Goal: Task Accomplishment & Management: Manage account settings

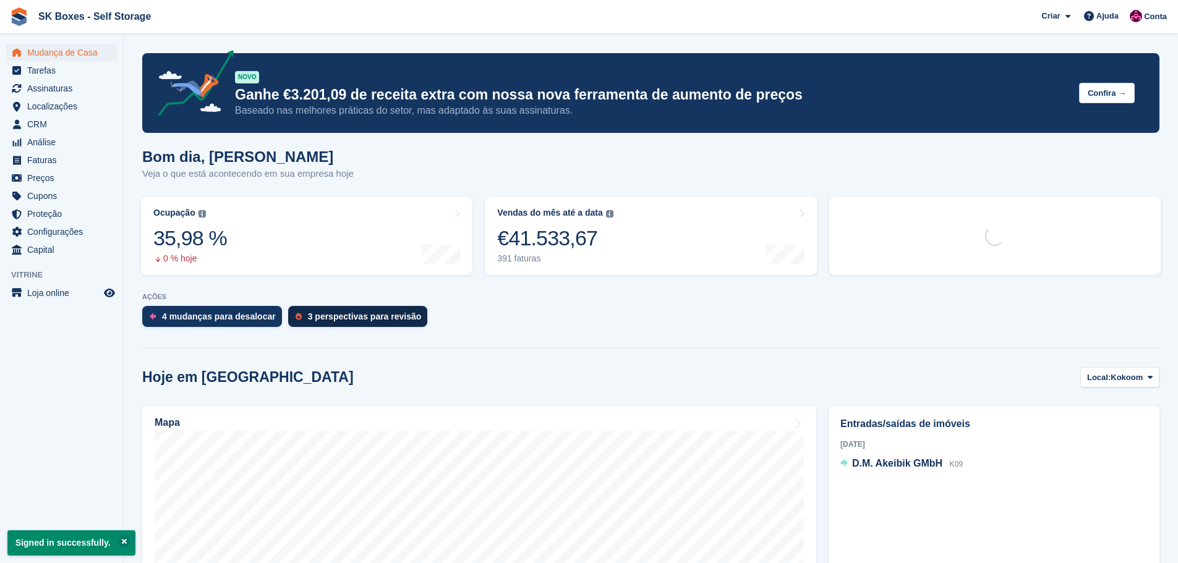
click at [325, 320] on div "3 perspectivas para revisão" at bounding box center [365, 317] width 114 height 10
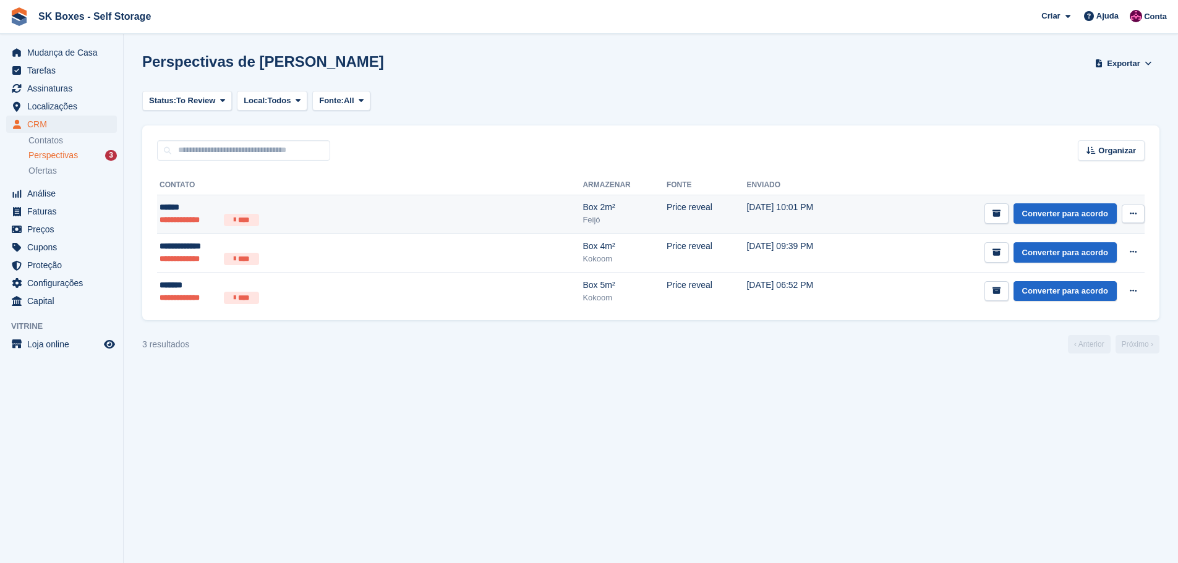
click at [265, 228] on td "**********" at bounding box center [370, 214] width 426 height 39
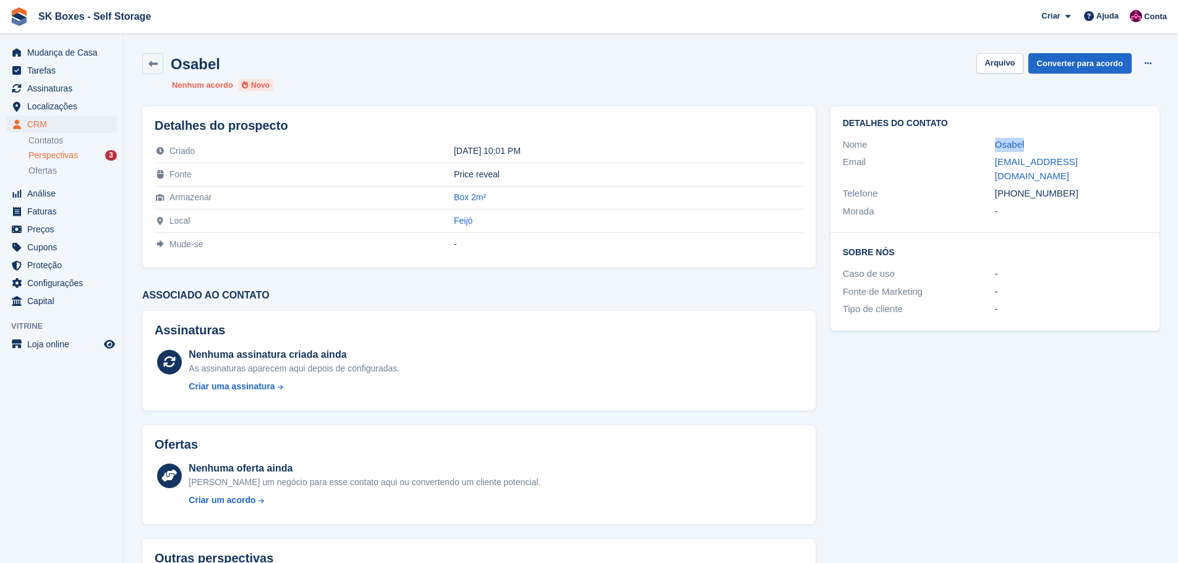
drag, startPoint x: 980, startPoint y: 145, endPoint x: 1035, endPoint y: 144, distance: 55.7
click at [1035, 144] on div "Nome Osabel" at bounding box center [995, 145] width 304 height 18
copy div "Osabel"
drag, startPoint x: 980, startPoint y: 161, endPoint x: 1119, endPoint y: 162, distance: 138.6
click at [1119, 162] on div "Email iclementino39@gmail.com" at bounding box center [995, 169] width 304 height 32
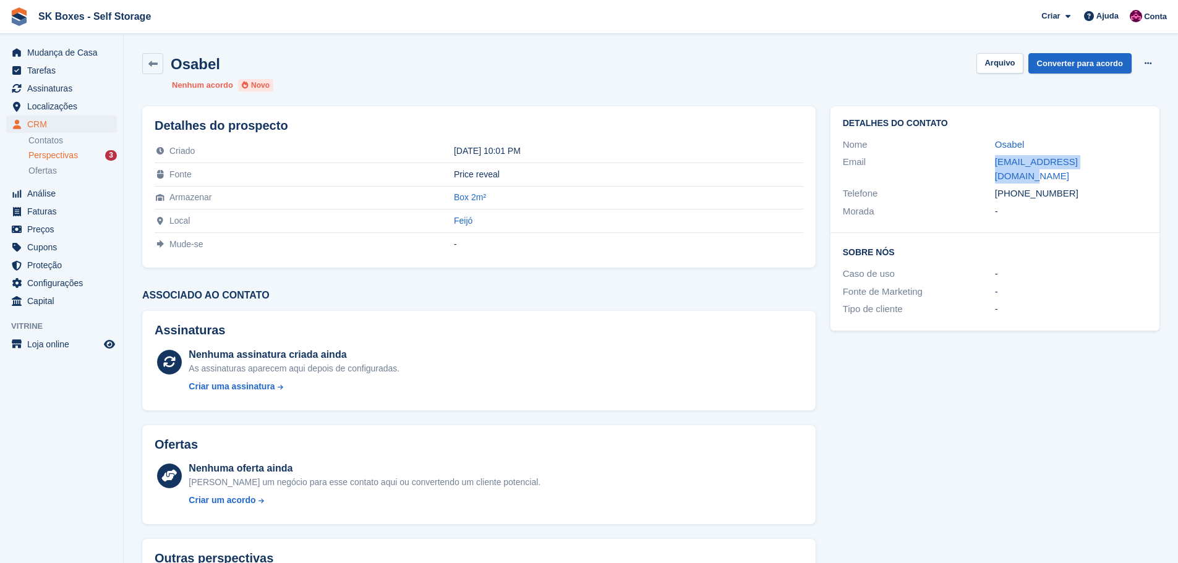
copy div "iclementino39@gmail.com"
drag, startPoint x: 1086, startPoint y: 182, endPoint x: 1017, endPoint y: 180, distance: 69.3
click at [1017, 187] on div "+351966305197" at bounding box center [1071, 194] width 152 height 14
copy div "966305197"
click at [988, 70] on button "Arquivo" at bounding box center [1000, 63] width 46 height 20
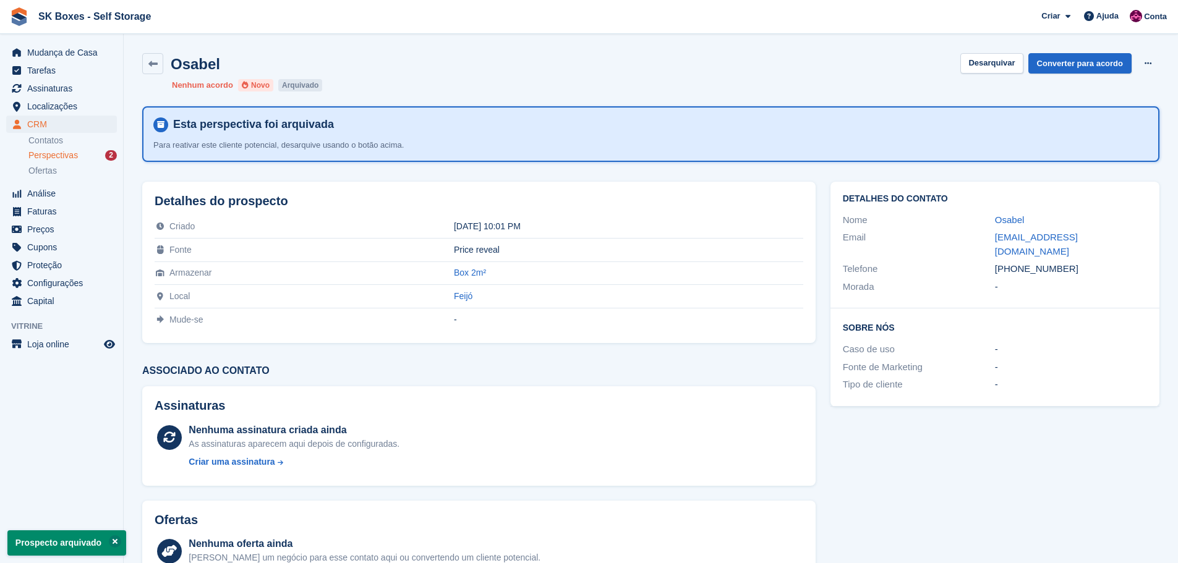
click at [71, 150] on span "Perspectivas" at bounding box center [52, 156] width 49 height 12
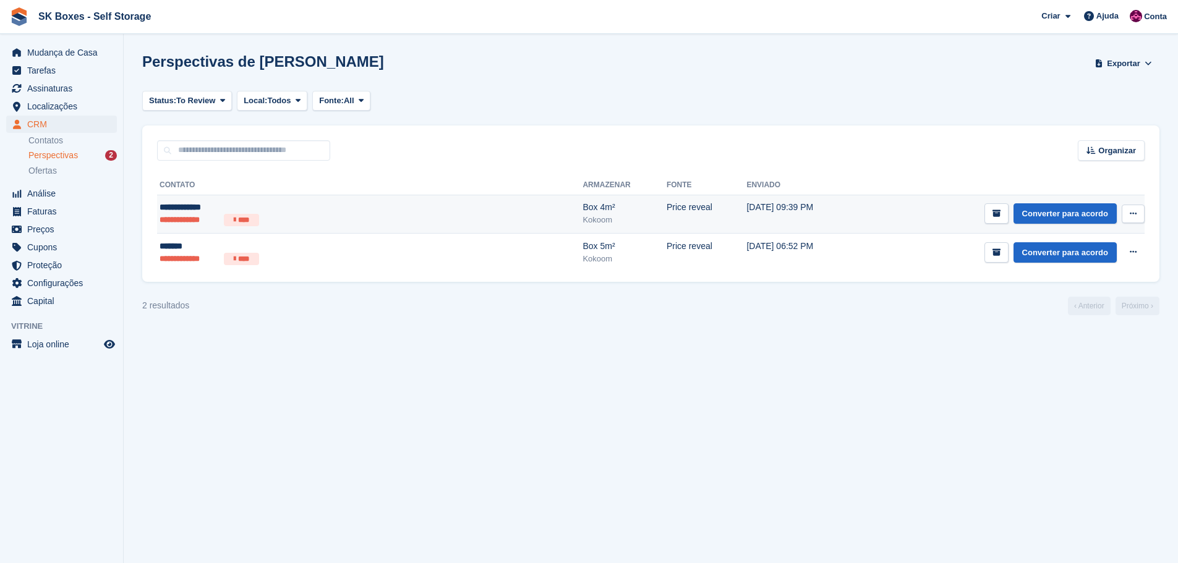
click at [250, 216] on li "****" at bounding box center [241, 220] width 35 height 12
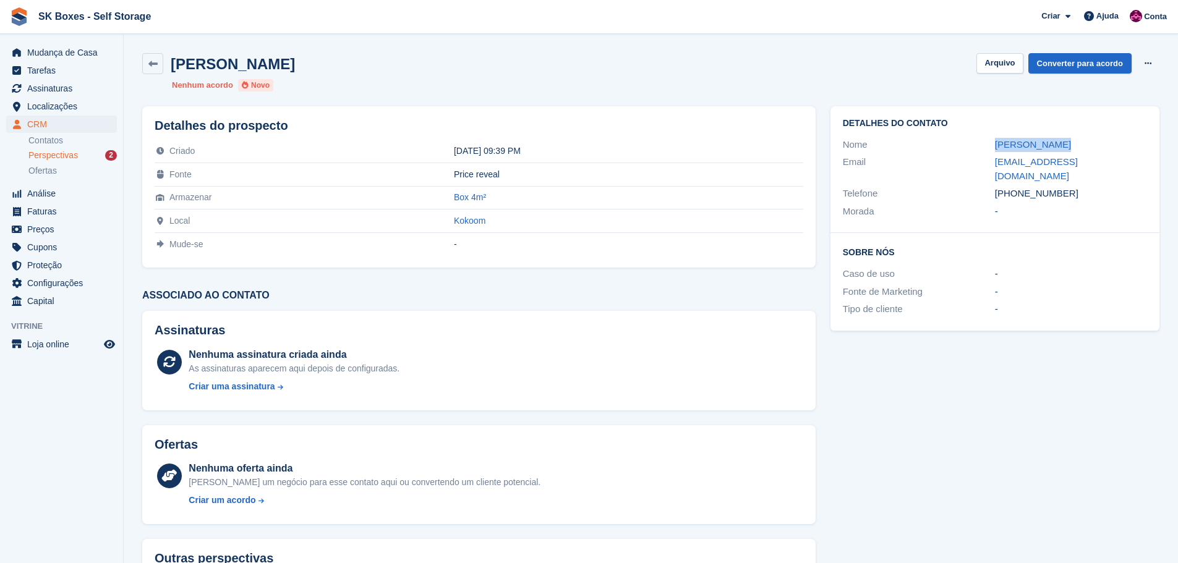
drag, startPoint x: 980, startPoint y: 139, endPoint x: 1070, endPoint y: 139, distance: 90.3
click at [1070, 139] on div "Nome [PERSON_NAME]" at bounding box center [995, 145] width 304 height 18
copy div "[PERSON_NAME]"
drag, startPoint x: 1079, startPoint y: 183, endPoint x: 1015, endPoint y: 186, distance: 63.8
click at [1015, 187] on div "[PHONE_NUMBER]" at bounding box center [1071, 194] width 152 height 14
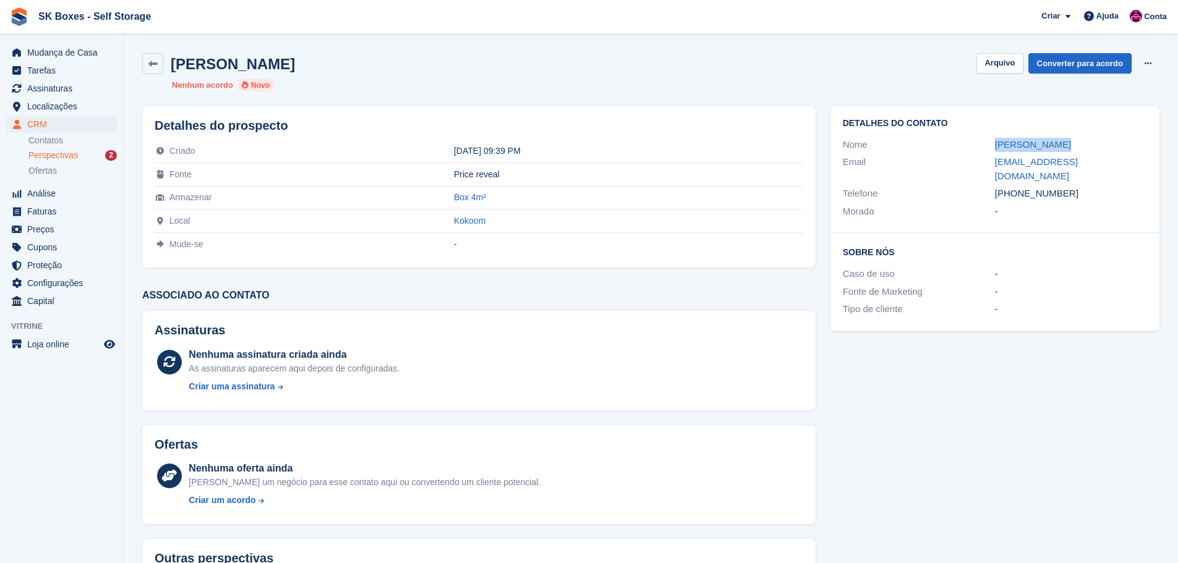
copy div "911552829"
drag, startPoint x: 974, startPoint y: 155, endPoint x: 1149, endPoint y: 163, distance: 174.6
click at [1149, 163] on div "Detalhes do contato Nome [PERSON_NAME] Email [EMAIL_ADDRESS][DOMAIN_NAME] Telef…" at bounding box center [995, 169] width 329 height 127
copy div "[EMAIL_ADDRESS][DOMAIN_NAME]"
click at [1035, 74] on div "[PERSON_NAME] [GEOGRAPHIC_DATA] Converter para acordo Excluir cliente potencial…" at bounding box center [651, 72] width 1032 height 53
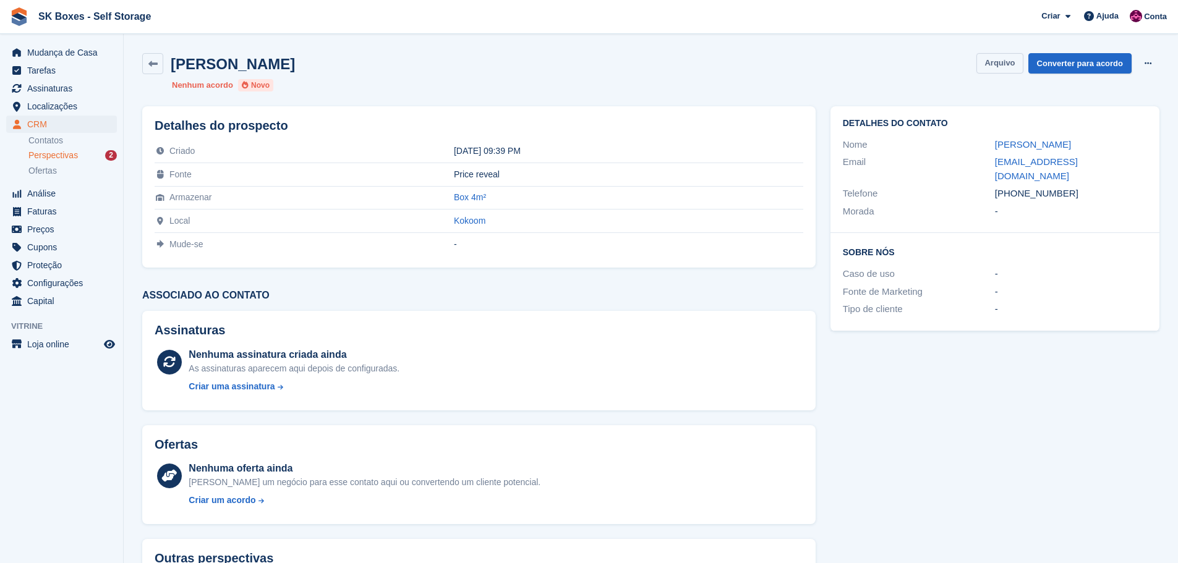
click at [1000, 67] on button "Arquivo" at bounding box center [1000, 63] width 46 height 20
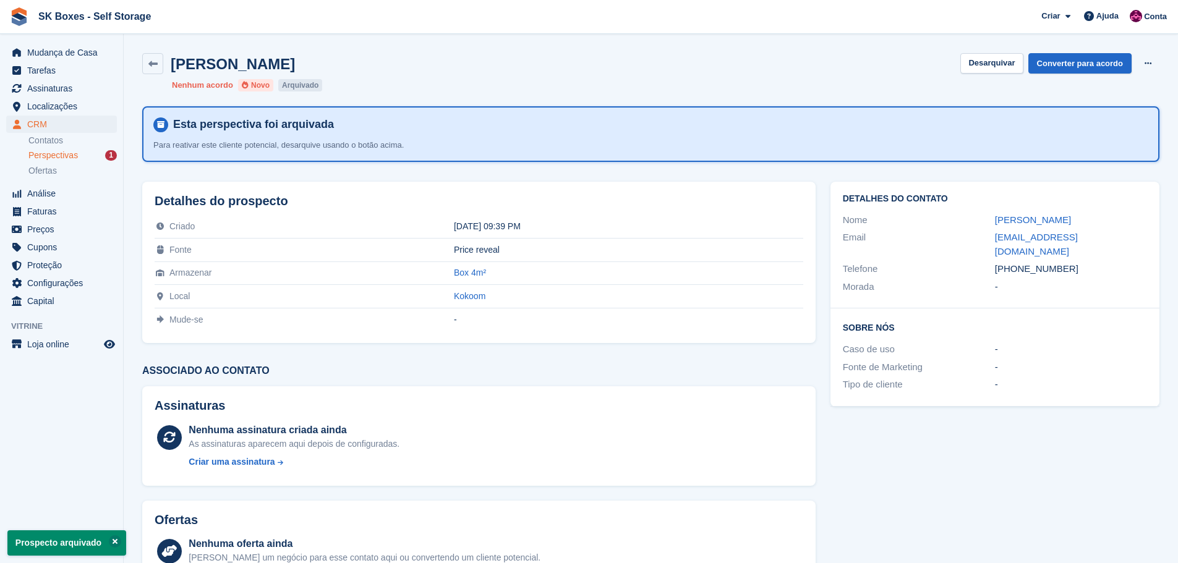
click at [76, 160] on span "Perspectivas" at bounding box center [52, 156] width 49 height 12
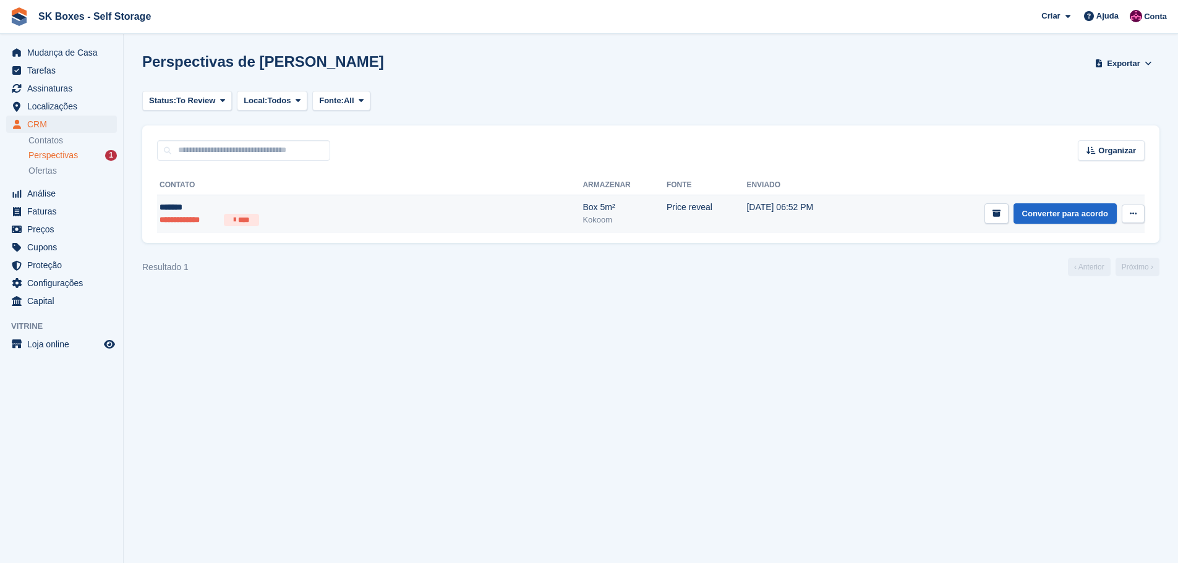
click at [270, 212] on div "*******" at bounding box center [280, 207] width 241 height 13
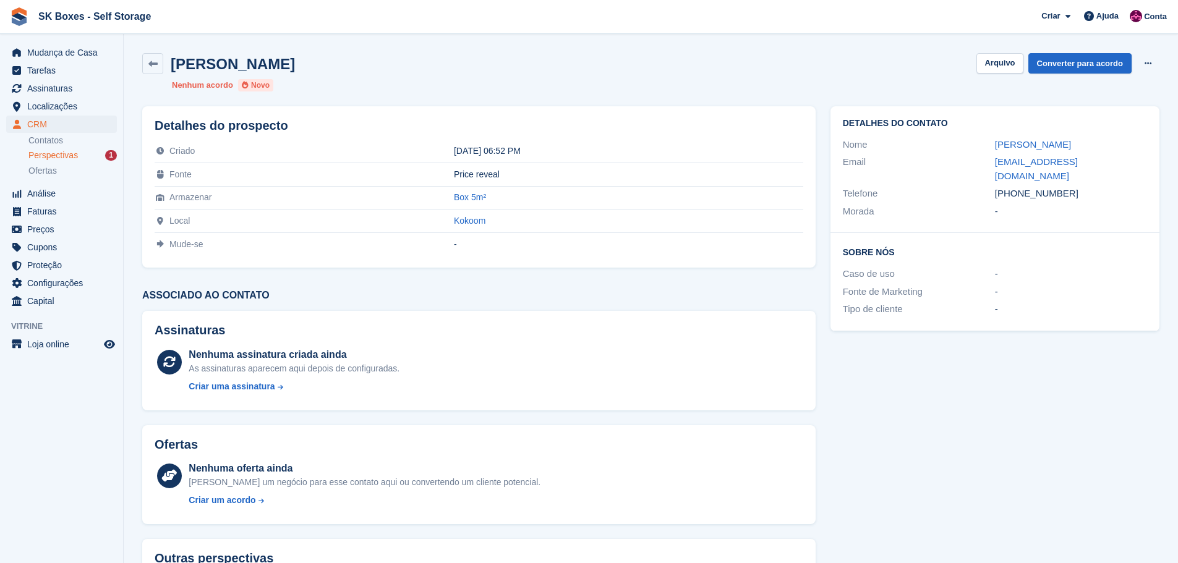
click at [989, 134] on div "Detalhes do contato Nome [PERSON_NAME] Email [EMAIL_ADDRESS][DOMAIN_NAME] Telef…" at bounding box center [995, 169] width 329 height 127
drag, startPoint x: 983, startPoint y: 147, endPoint x: 1055, endPoint y: 137, distance: 71.8
click at [1055, 137] on div "Nome Tatiana" at bounding box center [995, 145] width 304 height 18
copy div "Tatiana"
drag, startPoint x: 989, startPoint y: 165, endPoint x: 1106, endPoint y: 165, distance: 116.9
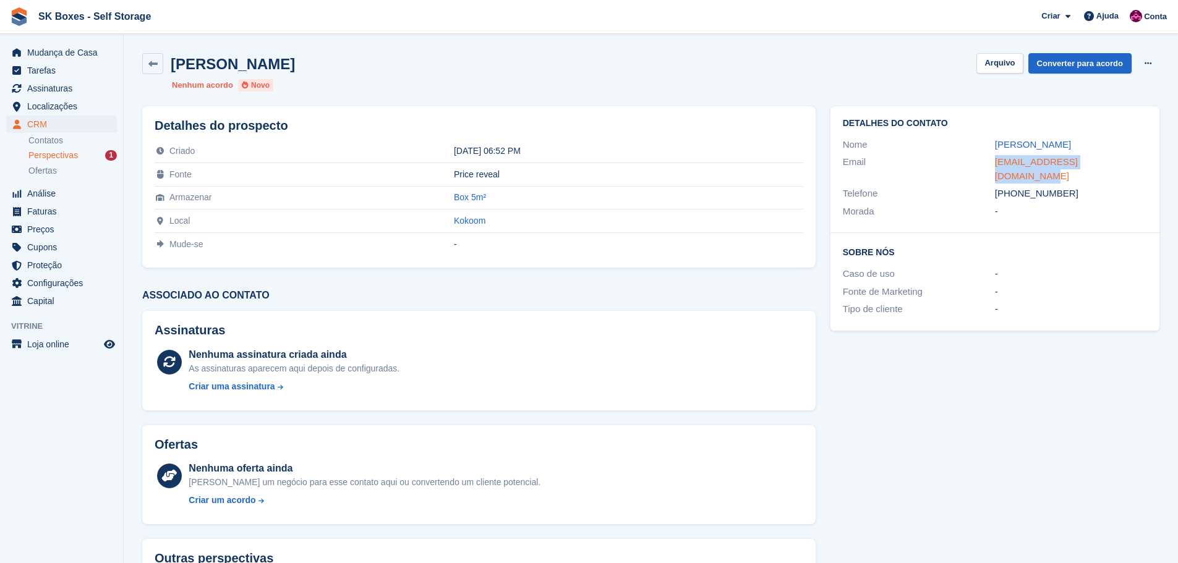
click at [1106, 165] on div "Email nribeiro.tatiana@gmail.com" at bounding box center [995, 169] width 304 height 32
copy div "nribeiro.tatiana@gmail.com"
click at [1046, 285] on div "-" at bounding box center [1071, 292] width 152 height 14
drag, startPoint x: 992, startPoint y: 163, endPoint x: 1111, endPoint y: 165, distance: 119.4
click at [1111, 165] on div "Email nribeiro.tatiana@gmail.com" at bounding box center [995, 169] width 304 height 32
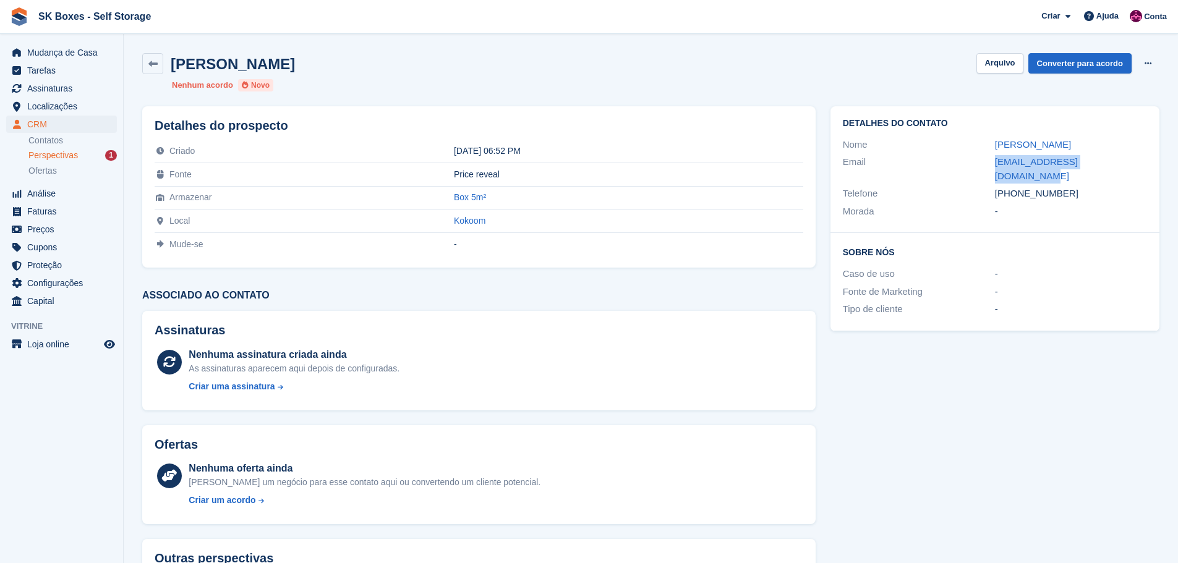
copy div "nribeiro.tatiana@gmail.com"
drag, startPoint x: 1070, startPoint y: 180, endPoint x: 1016, endPoint y: 179, distance: 53.8
click at [1016, 187] on div "+351910737990" at bounding box center [1071, 194] width 152 height 14
click at [1068, 203] on div "Morada -" at bounding box center [995, 212] width 304 height 18
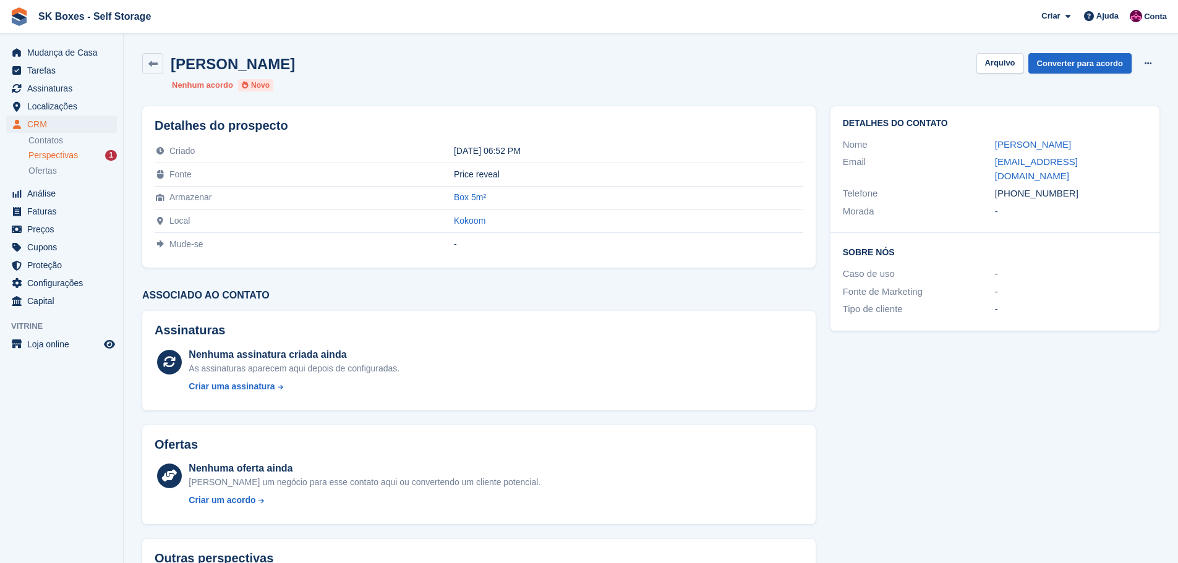
drag, startPoint x: 1075, startPoint y: 178, endPoint x: 1018, endPoint y: 183, distance: 57.7
click at [1018, 187] on div "+351910737990" at bounding box center [1071, 194] width 152 height 14
copy div "910737990"
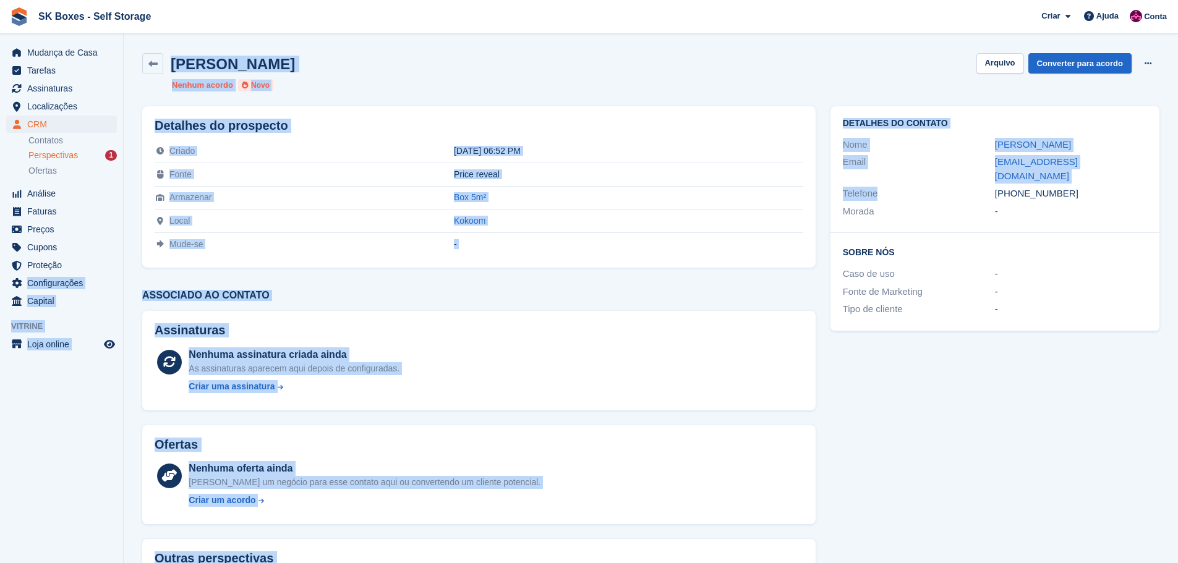
drag, startPoint x: 847, startPoint y: 174, endPoint x: 1, endPoint y: 313, distance: 857.5
click at [75, 278] on div "Mudança de Casa Tarefas Assinaturas Assinaturas Assinaturas Aumento de preços N…" at bounding box center [589, 329] width 1178 height 658
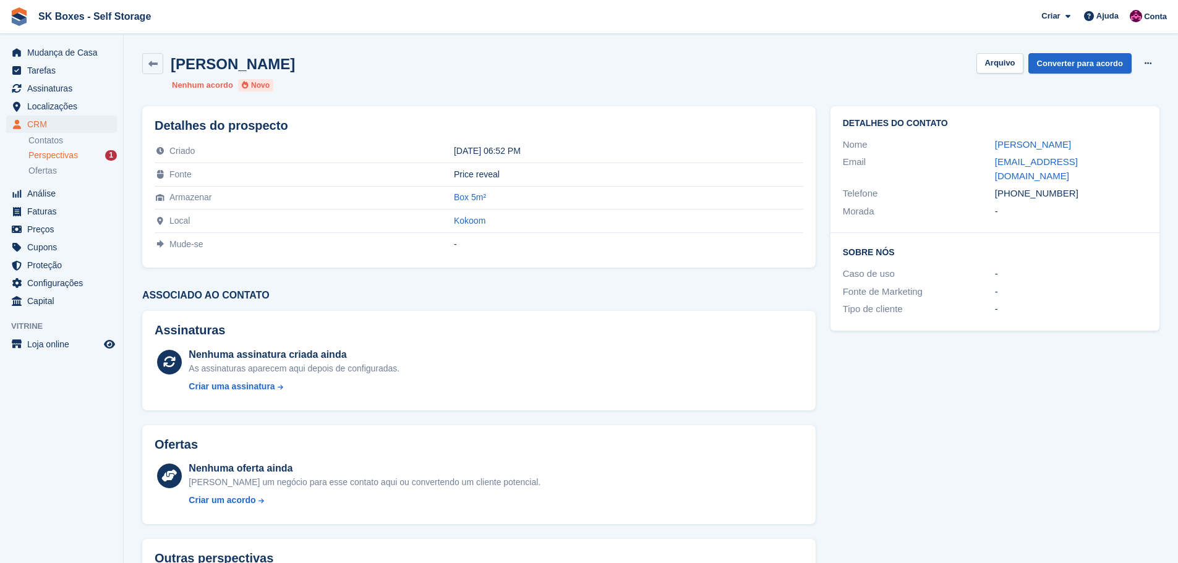
click at [1011, 379] on div "Detalhes do contato Nome Tatiana Email nribeiro.tatiana@gmail.com Telefone +351…" at bounding box center [995, 372] width 344 height 547
drag, startPoint x: 1015, startPoint y: 178, endPoint x: 1084, endPoint y: 184, distance: 69.6
click at [1084, 187] on div "+351910737990" at bounding box center [1071, 194] width 152 height 14
copy div "910737990"
click at [1005, 66] on button "Arquivo" at bounding box center [1000, 63] width 46 height 20
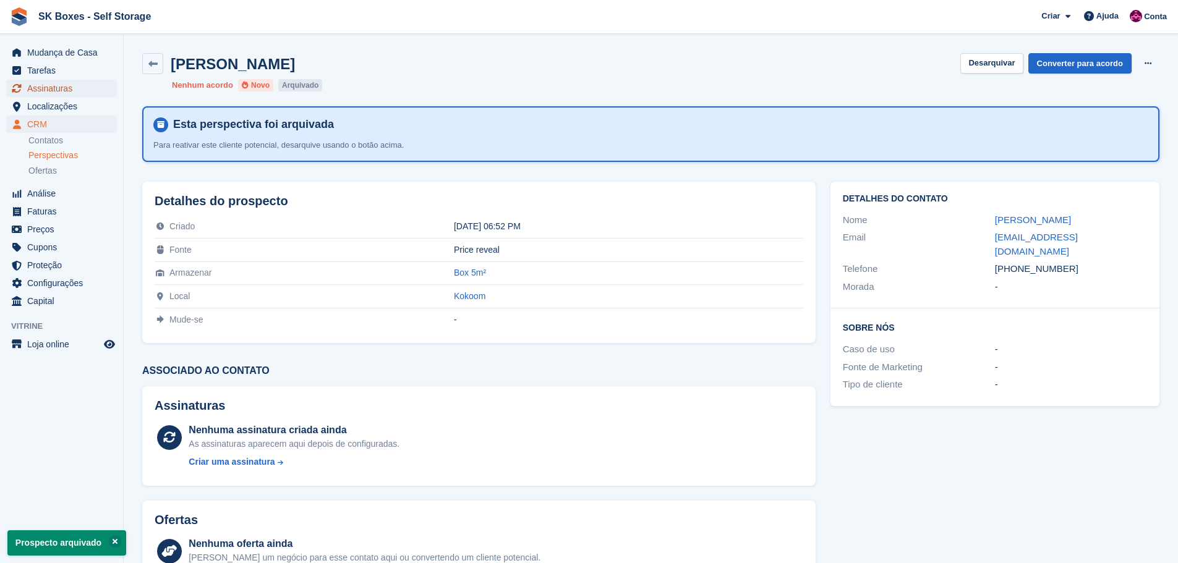
click at [61, 91] on span "Assinaturas" at bounding box center [64, 88] width 74 height 17
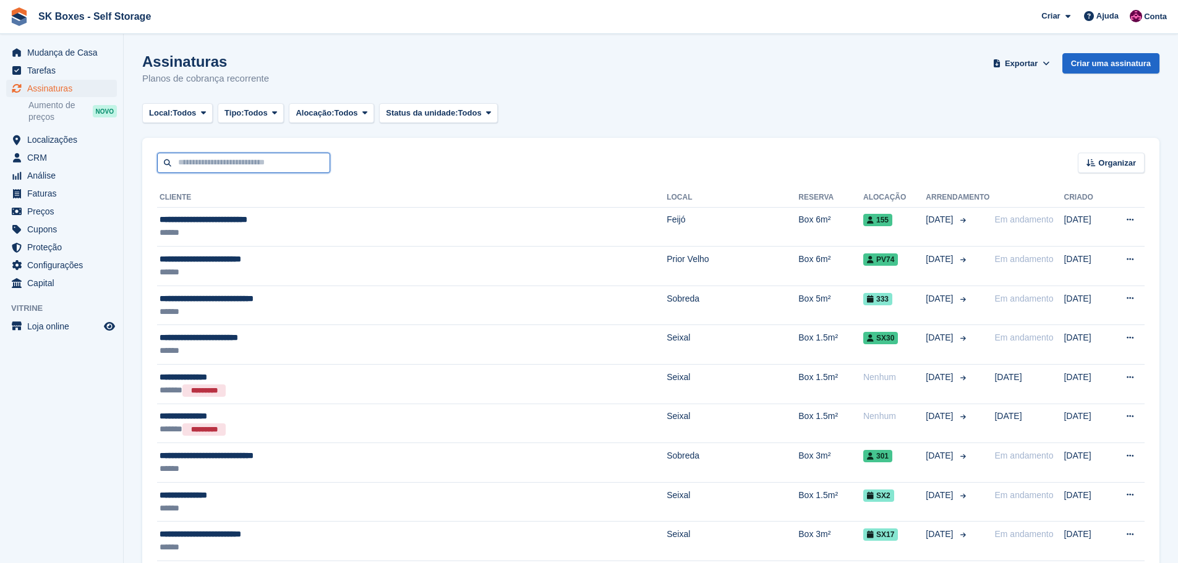
click at [252, 164] on input "text" at bounding box center [243, 163] width 173 height 20
paste input "**********"
type input "**********"
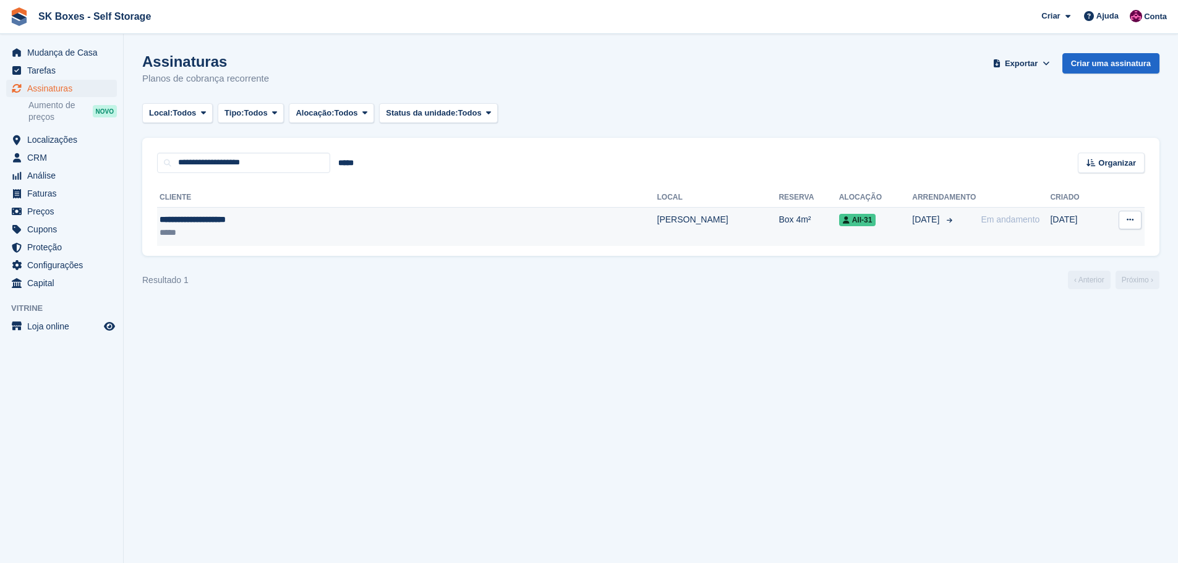
click at [369, 226] on div "**********" at bounding box center [305, 219] width 290 height 13
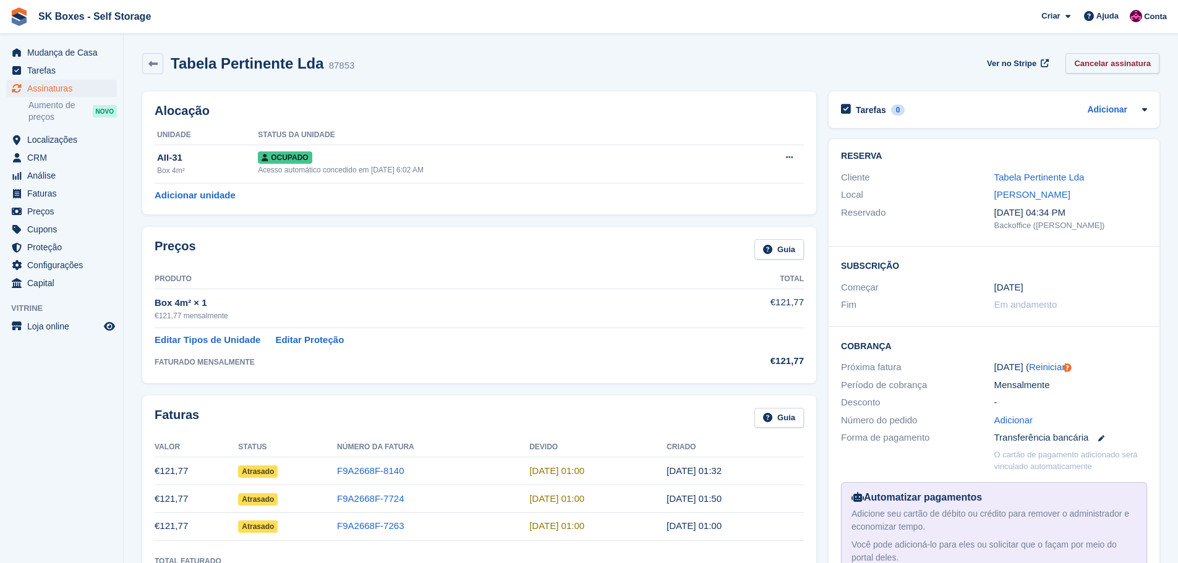
click at [1124, 64] on link "Cancelar assinatura" at bounding box center [1113, 63] width 94 height 20
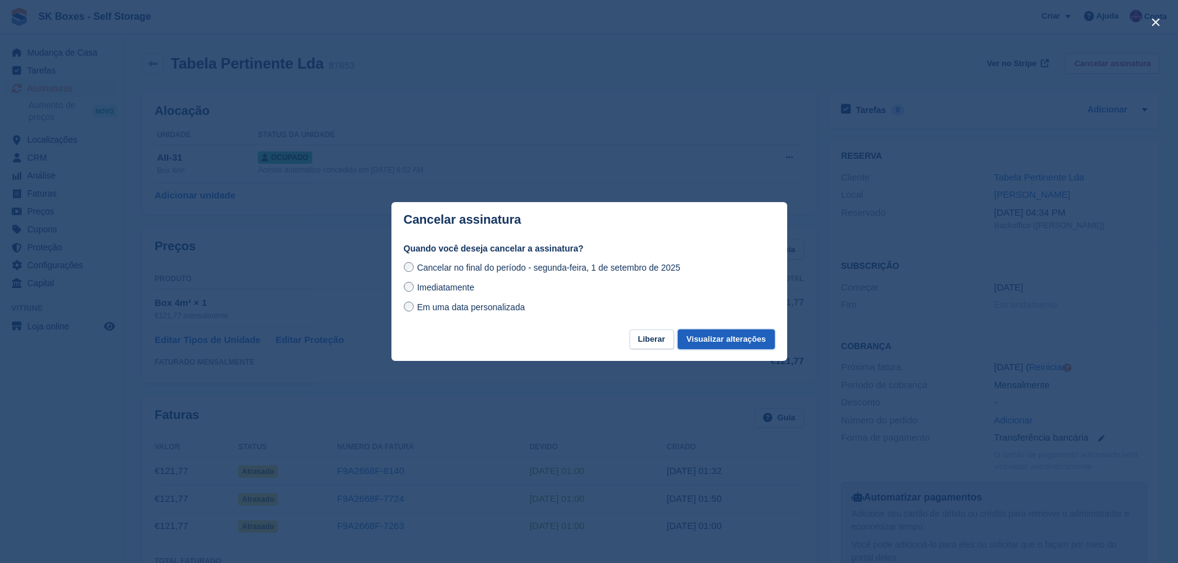
click at [718, 340] on button "Visualizar alterações" at bounding box center [726, 340] width 96 height 20
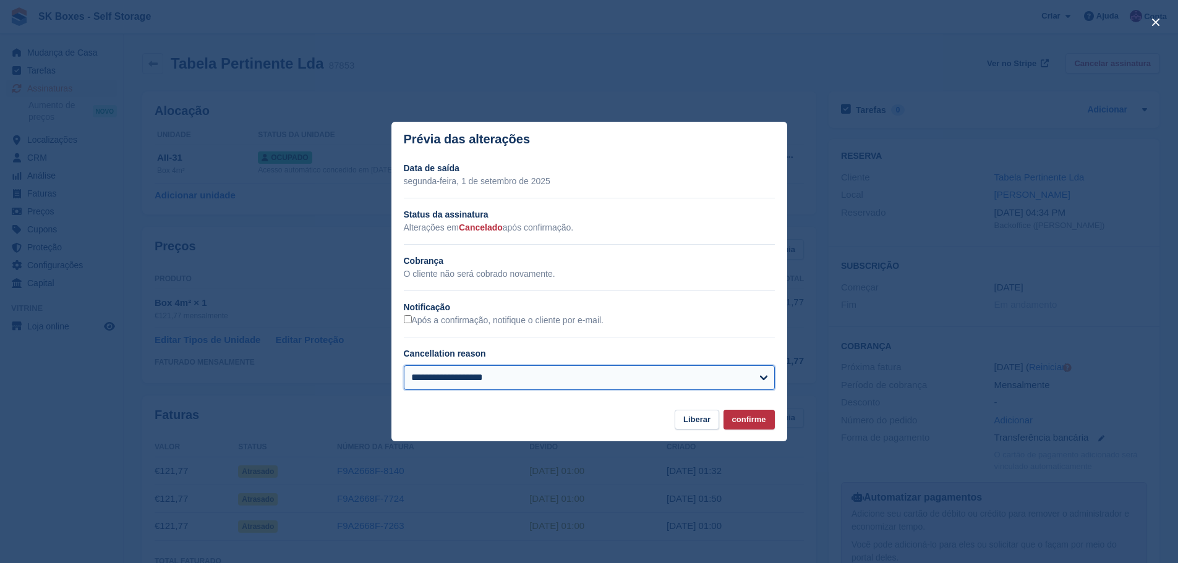
click at [448, 377] on select "**********" at bounding box center [589, 378] width 371 height 25
select select "**********"
click at [404, 366] on select "**********" at bounding box center [589, 378] width 371 height 25
click at [757, 419] on button "confirme" at bounding box center [749, 420] width 51 height 20
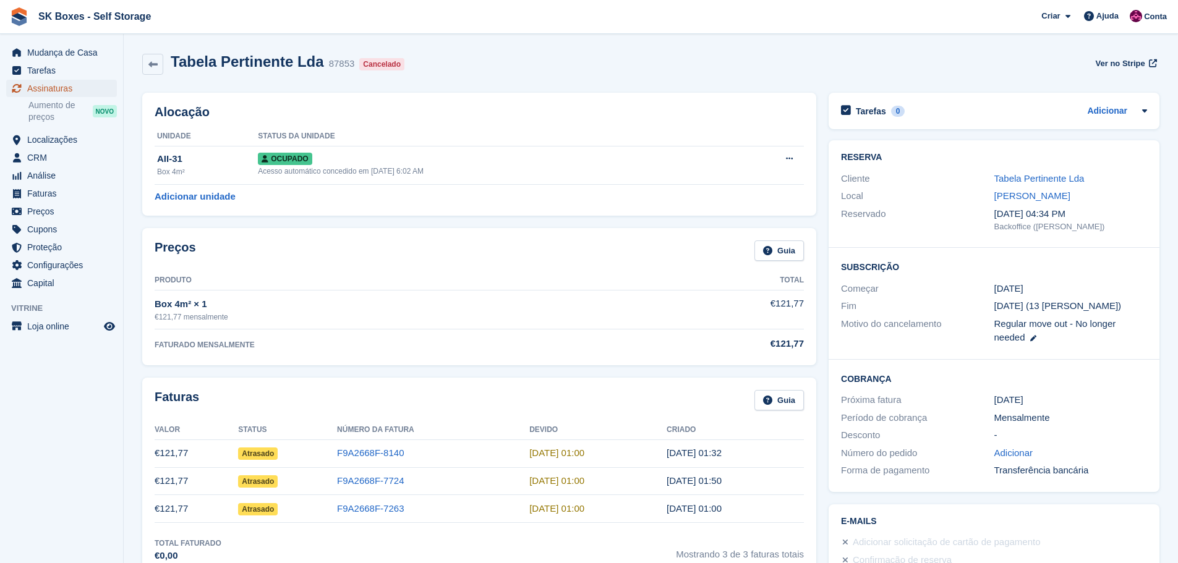
click at [46, 87] on span "Assinaturas" at bounding box center [64, 88] width 74 height 17
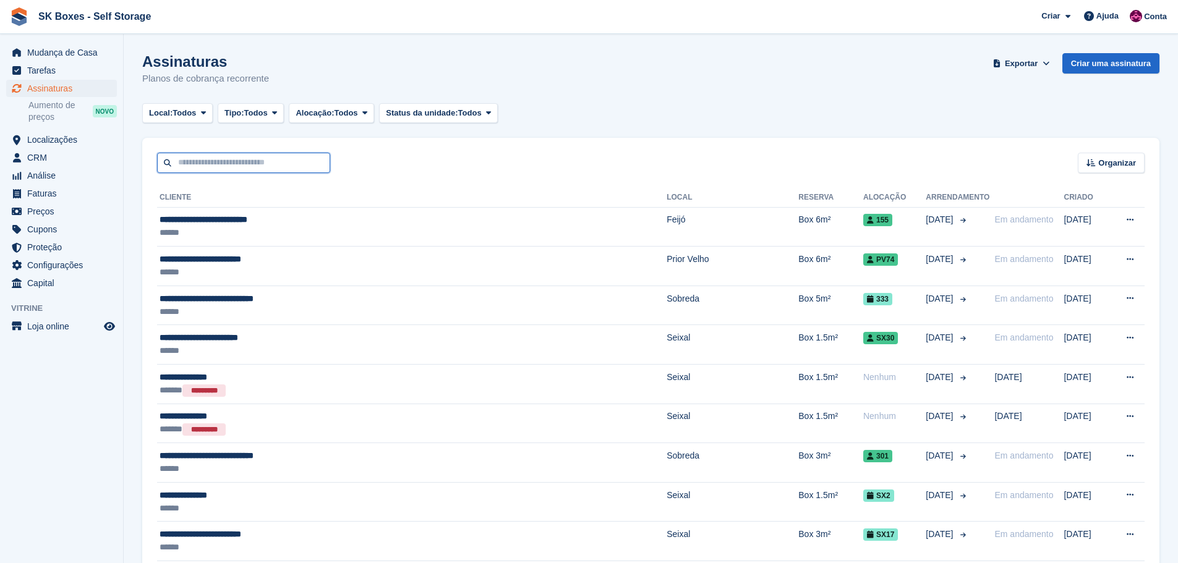
click at [254, 160] on input "text" at bounding box center [243, 163] width 173 height 20
paste input "**********"
type input "**********"
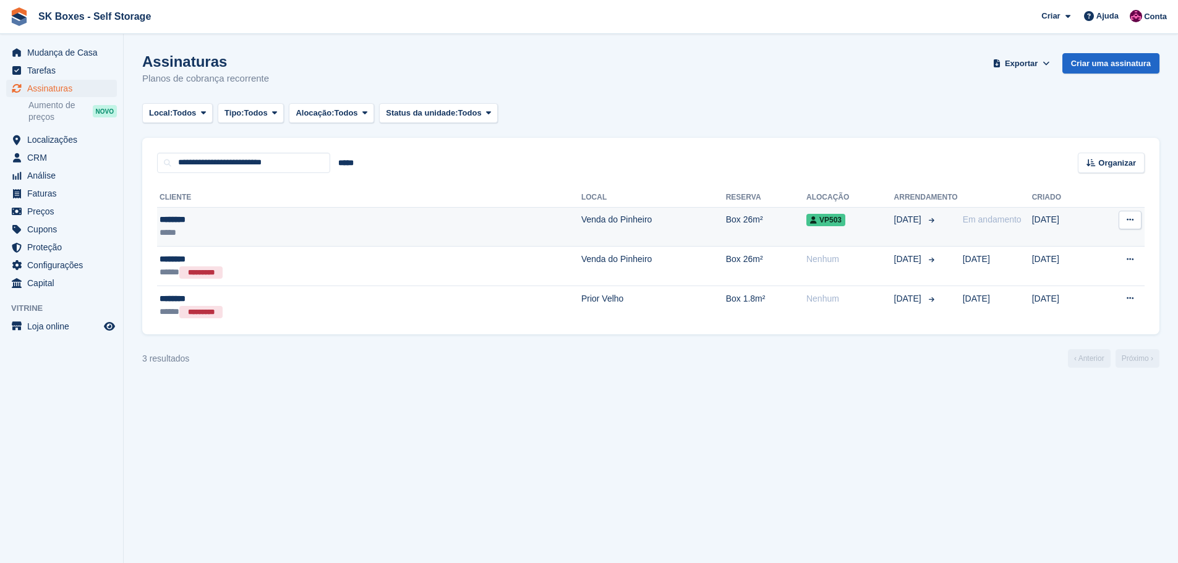
click at [581, 228] on td "Venda do Pinheiro" at bounding box center [653, 227] width 145 height 40
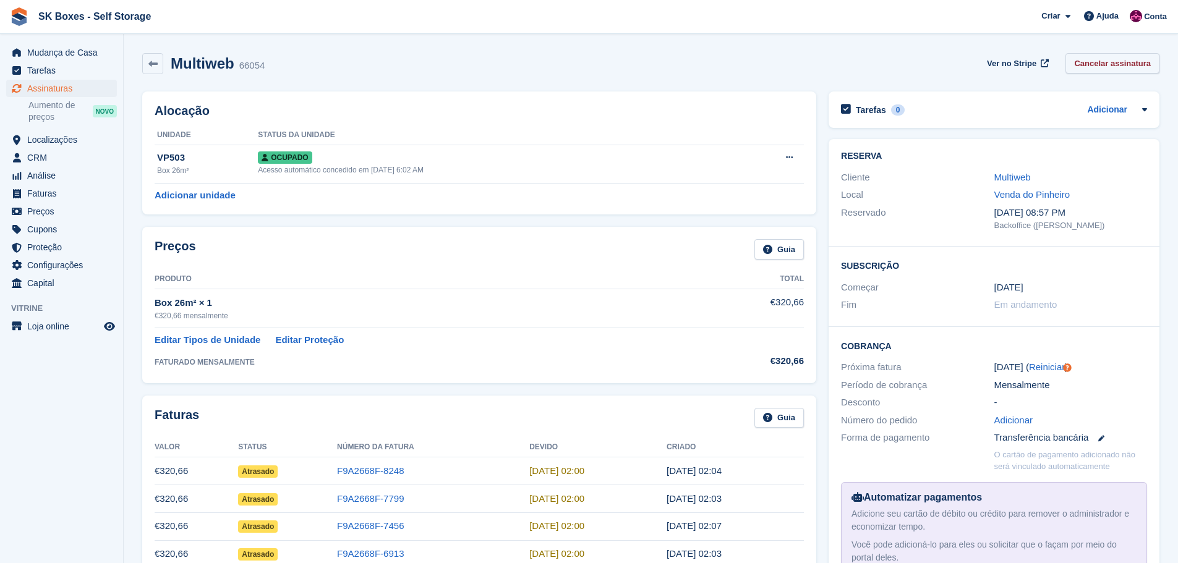
click at [1107, 63] on link "Cancelar assinatura" at bounding box center [1113, 63] width 94 height 20
click at [0, 0] on div at bounding box center [0, 0] width 0 height 0
click at [1093, 61] on link "Cancelar assinatura" at bounding box center [1113, 63] width 94 height 20
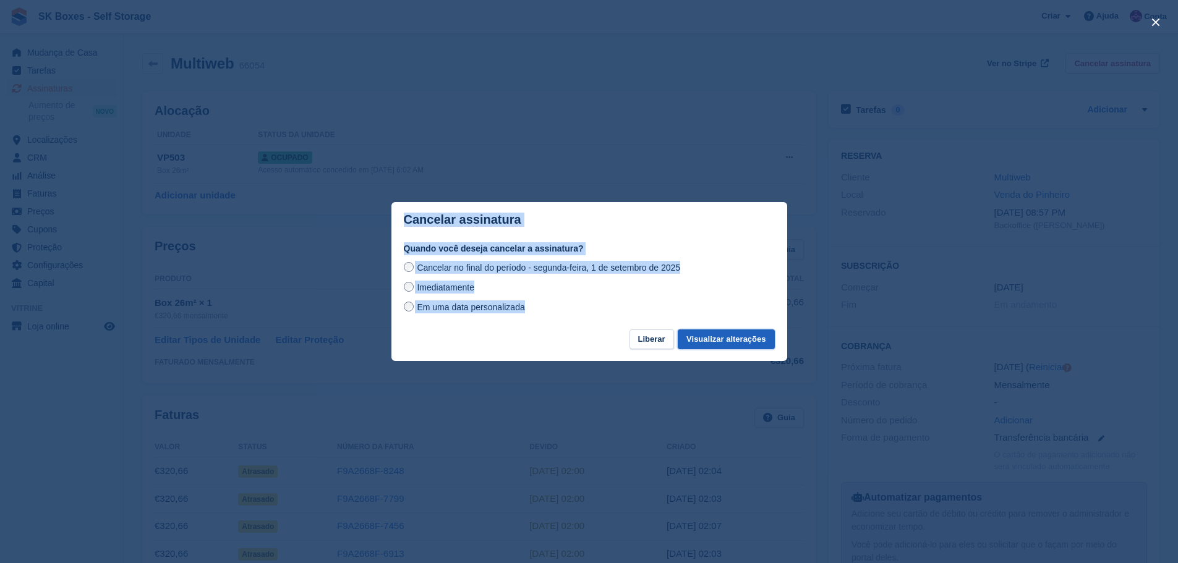
click at [715, 341] on button "Visualizar alterações" at bounding box center [726, 340] width 96 height 20
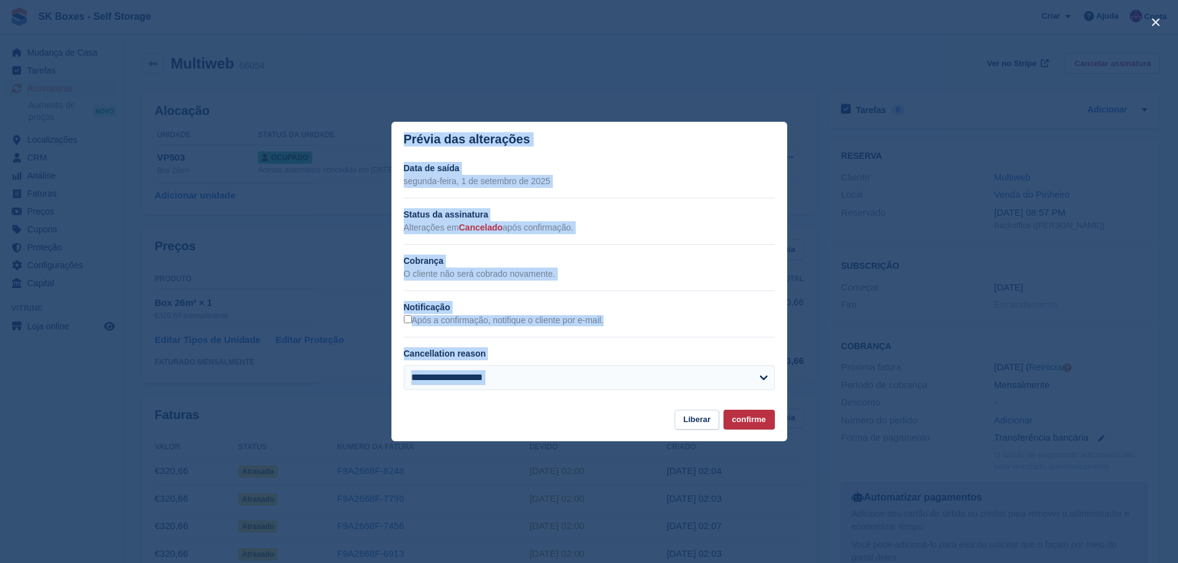
click at [484, 440] on footer "Liberar confirme" at bounding box center [590, 426] width 396 height 32
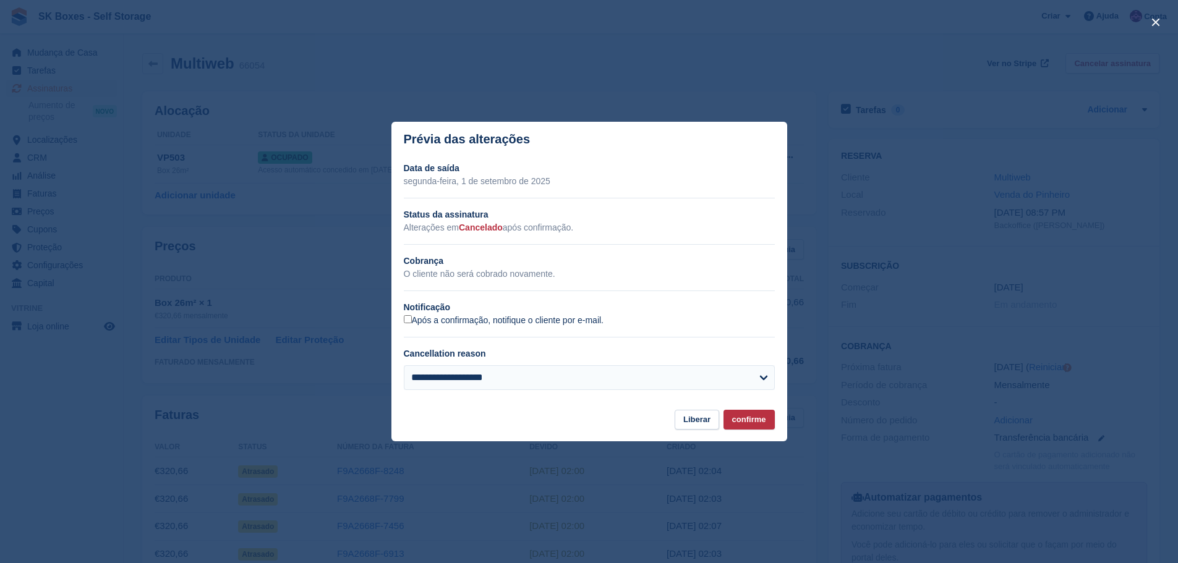
click at [405, 327] on label "Após a confirmação, notifique o cliente por e-mail." at bounding box center [504, 320] width 200 height 11
click at [510, 384] on select "**********" at bounding box center [589, 378] width 371 height 25
select select "**********"
click at [404, 366] on select "**********" at bounding box center [589, 378] width 371 height 25
click at [758, 418] on button "confirme" at bounding box center [749, 420] width 51 height 20
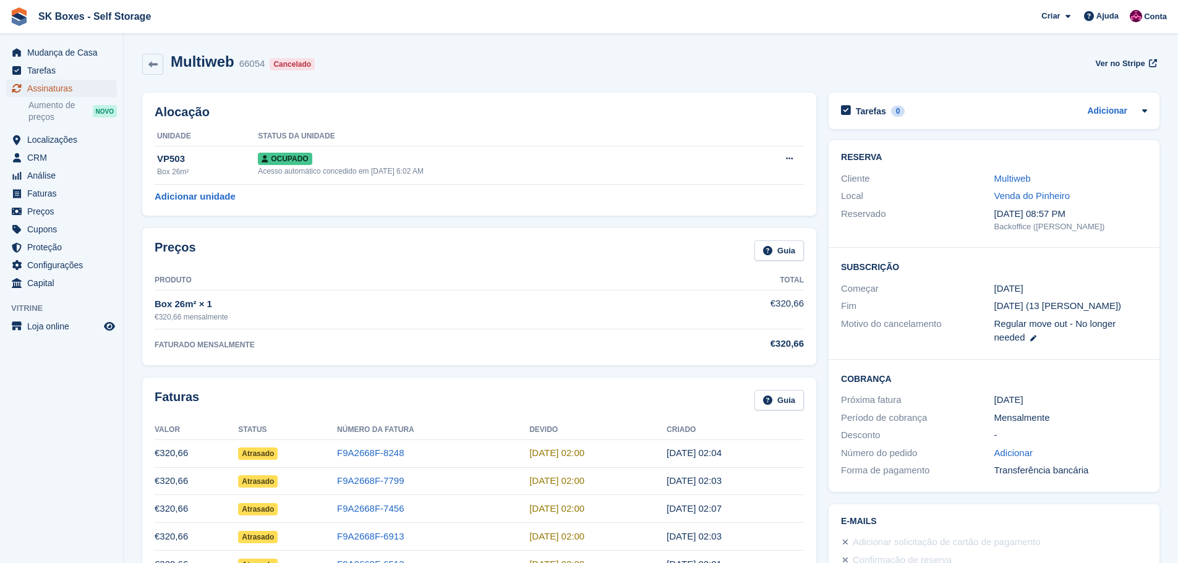
click at [50, 93] on span "Assinaturas" at bounding box center [64, 88] width 74 height 17
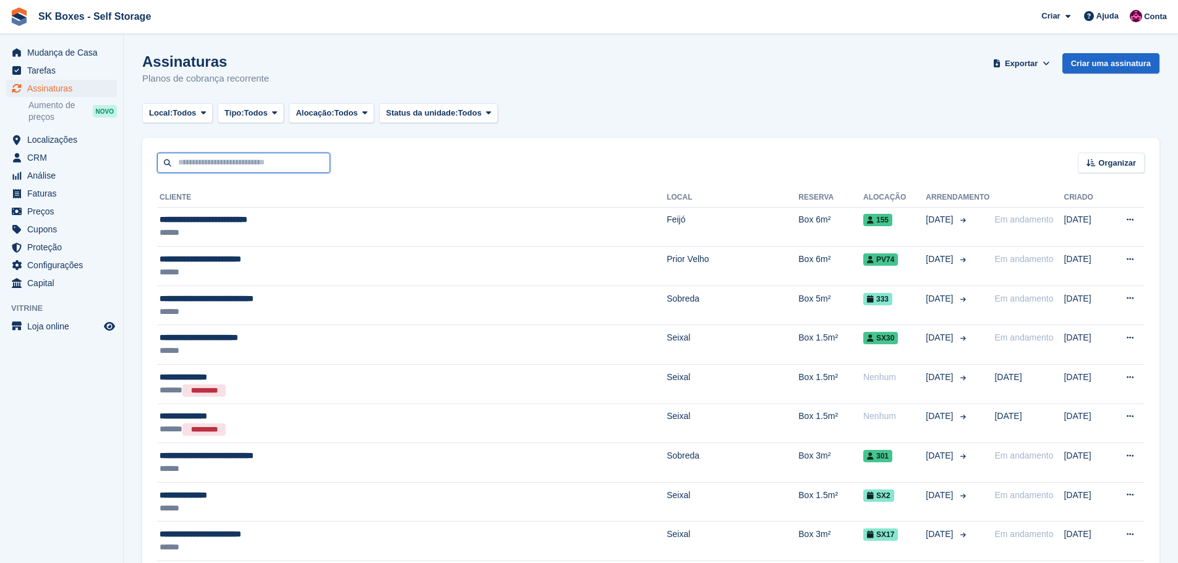
click at [210, 168] on input "text" at bounding box center [243, 163] width 173 height 20
paste input "**********"
type input "**********"
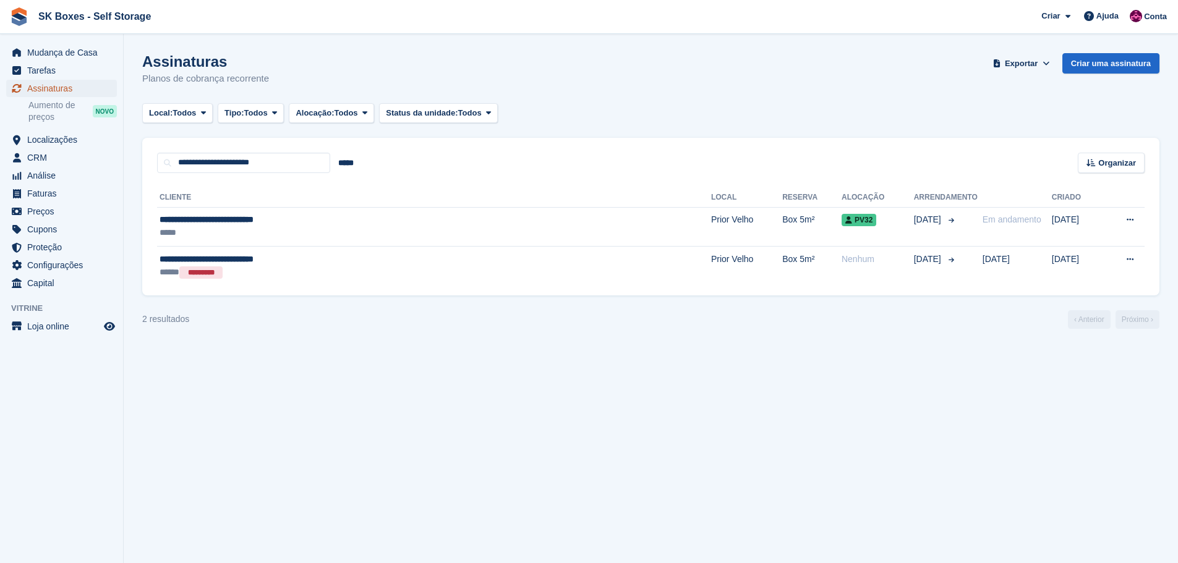
click at [53, 90] on span "Assinaturas" at bounding box center [64, 88] width 74 height 17
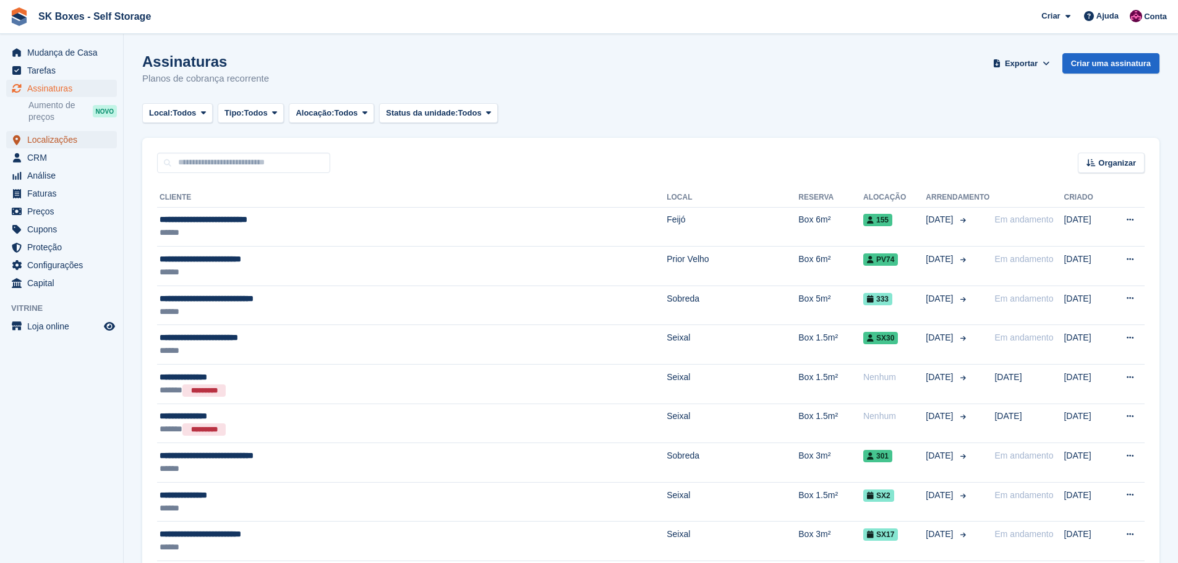
click at [48, 144] on span "Localizações" at bounding box center [64, 139] width 74 height 17
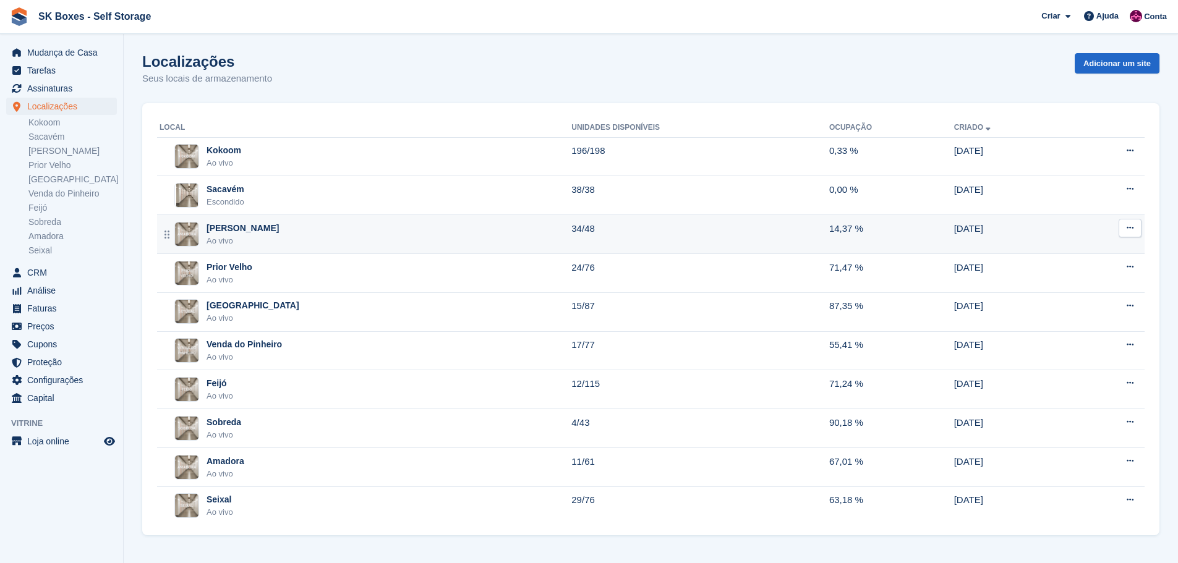
click at [233, 233] on div "[PERSON_NAME]" at bounding box center [243, 228] width 72 height 13
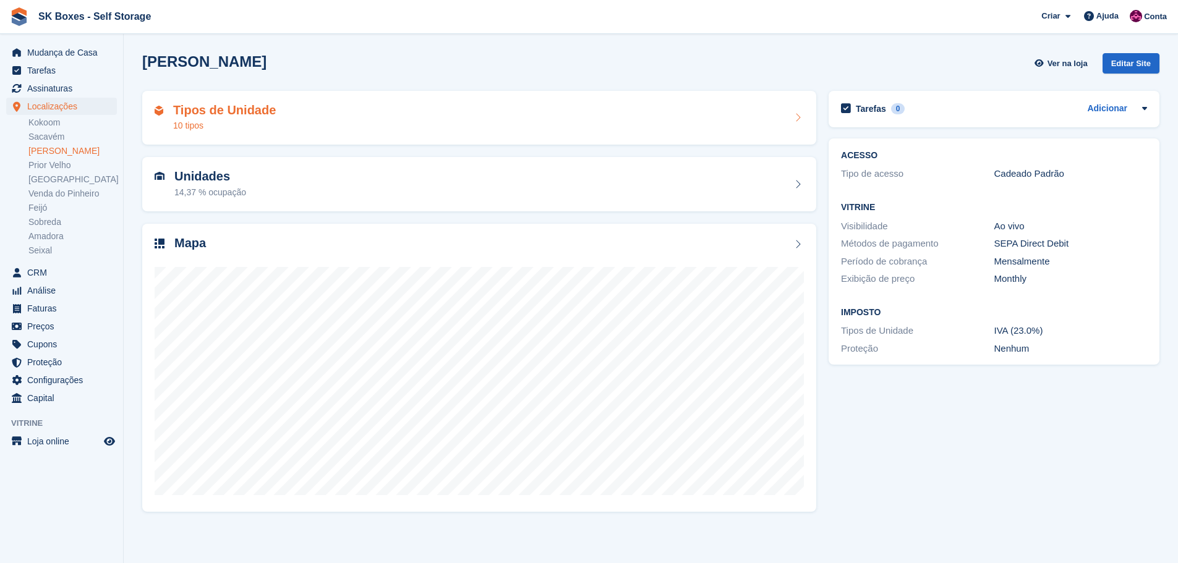
click at [337, 116] on div "Tipos de Unidade 10 tipos" at bounding box center [479, 118] width 649 height 30
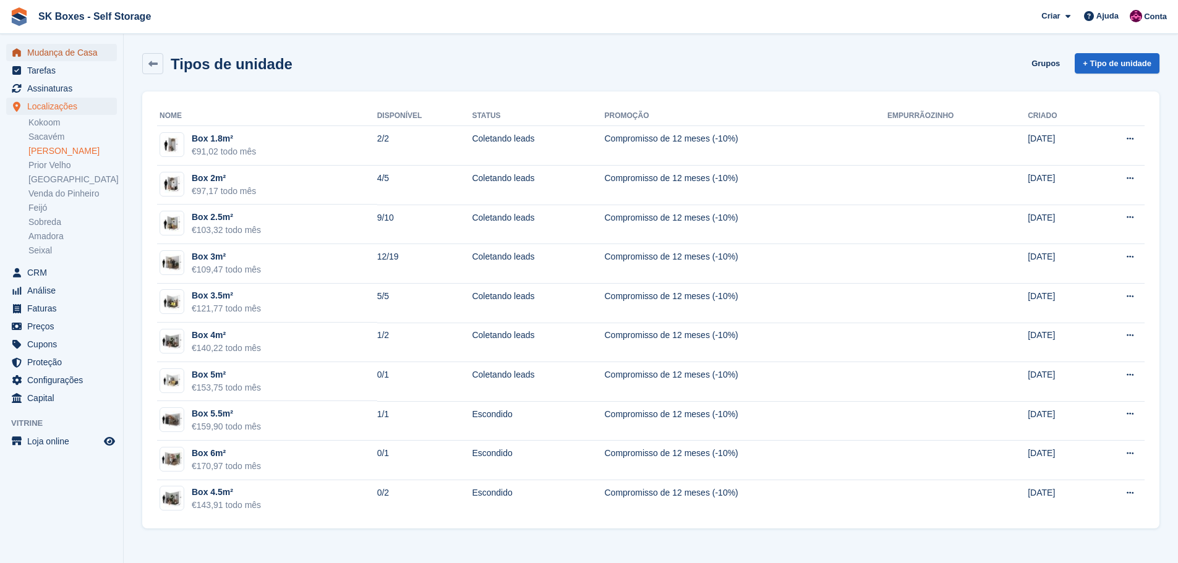
click at [70, 54] on span "Mudança de Casa" at bounding box center [64, 52] width 74 height 17
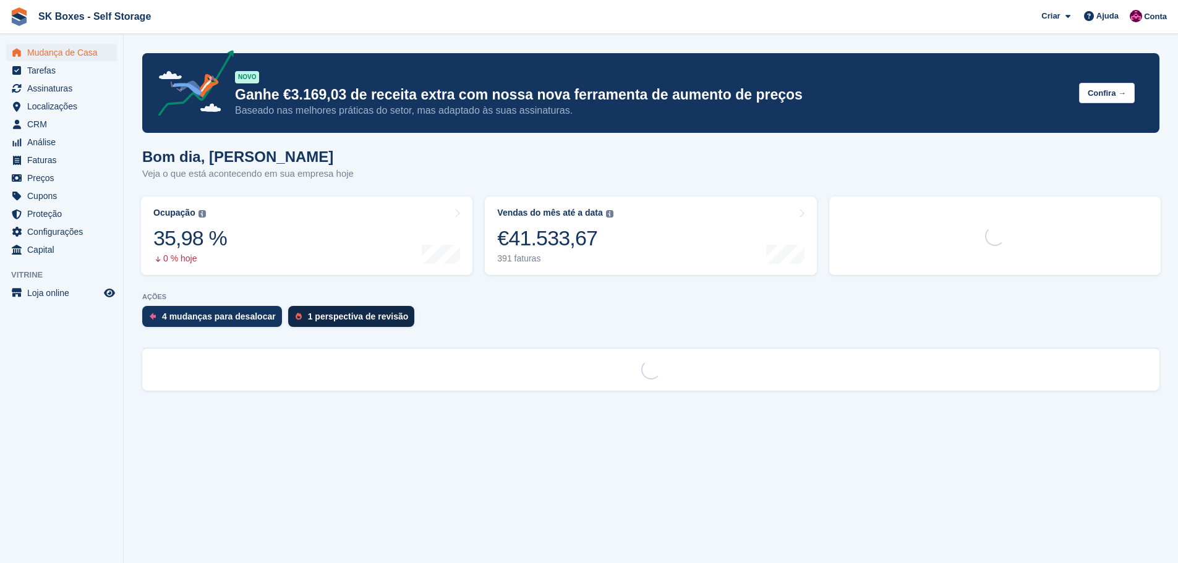
click at [320, 322] on div "1 perspectiva de revisão" at bounding box center [358, 317] width 101 height 10
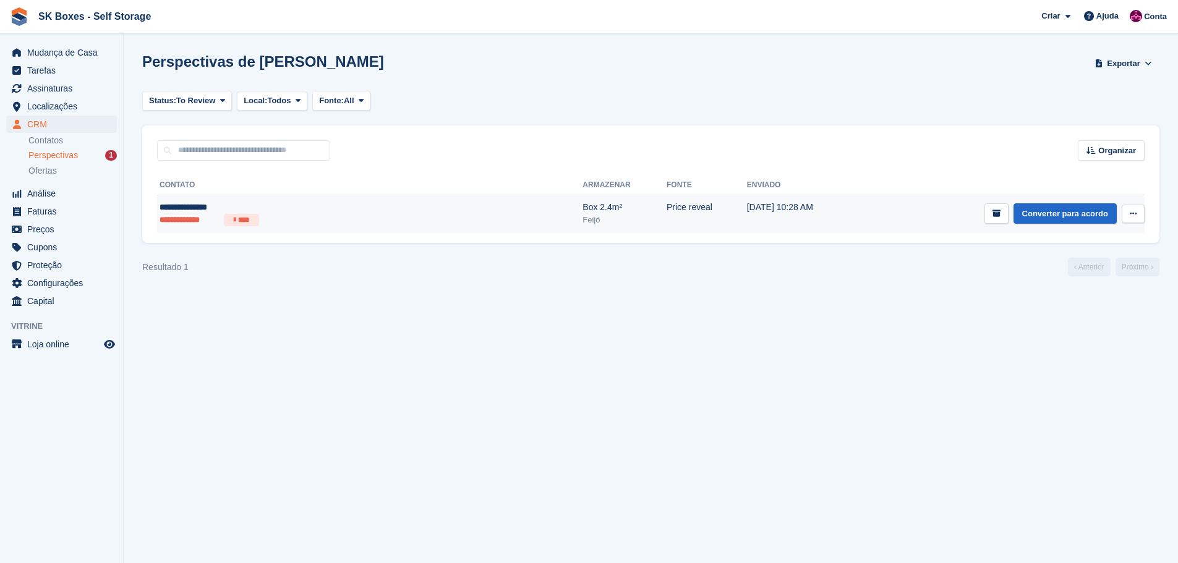
click at [351, 212] on div "**********" at bounding box center [280, 207] width 240 height 13
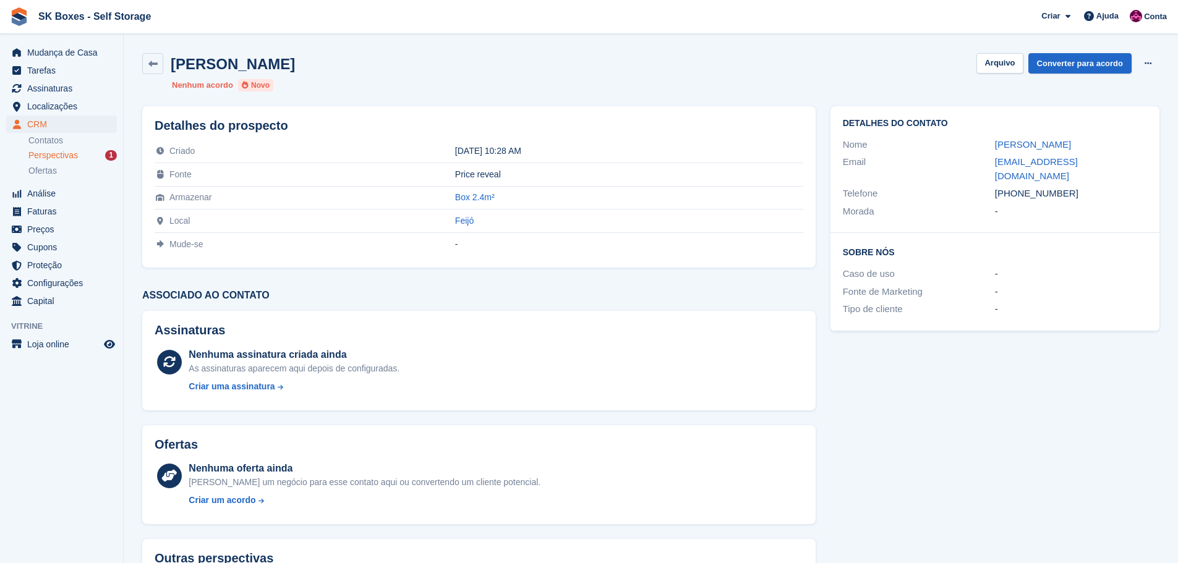
drag, startPoint x: 974, startPoint y: 138, endPoint x: 1187, endPoint y: 134, distance: 213.4
click at [1178, 134] on html "SK Boxes - Self Storage Criar Subscrição [GEOGRAPHIC_DATA] Contato Negócio Desc…" at bounding box center [589, 281] width 1178 height 563
copy div "[PERSON_NAME]"
click at [44, 104] on span "Localizações" at bounding box center [64, 106] width 74 height 17
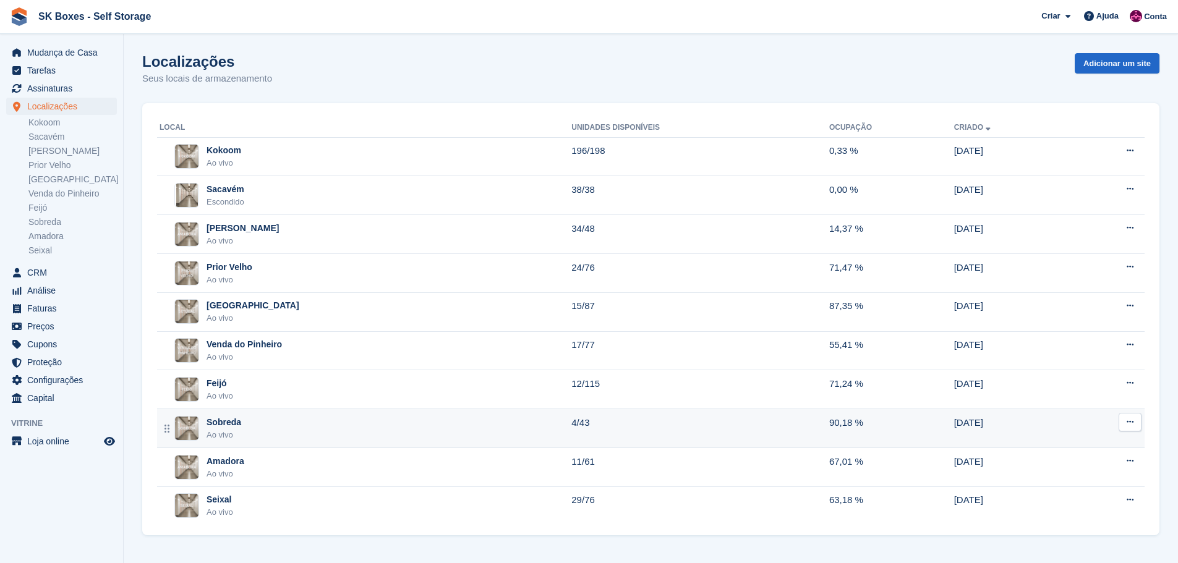
click at [225, 430] on div "Ao vivo" at bounding box center [224, 435] width 35 height 12
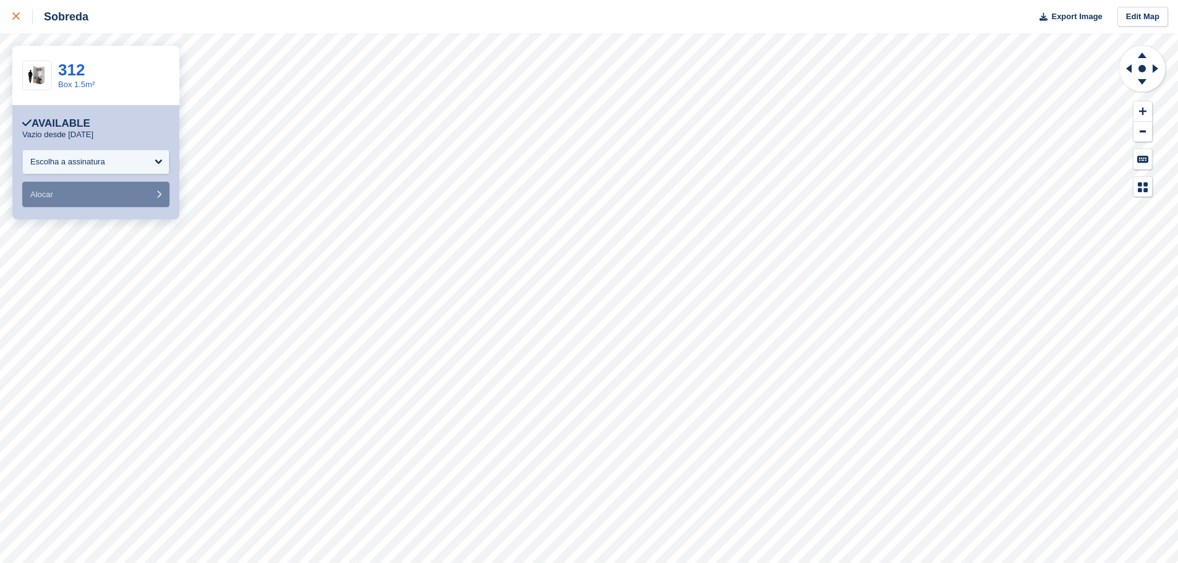
click at [14, 16] on icon at bounding box center [15, 15] width 7 height 7
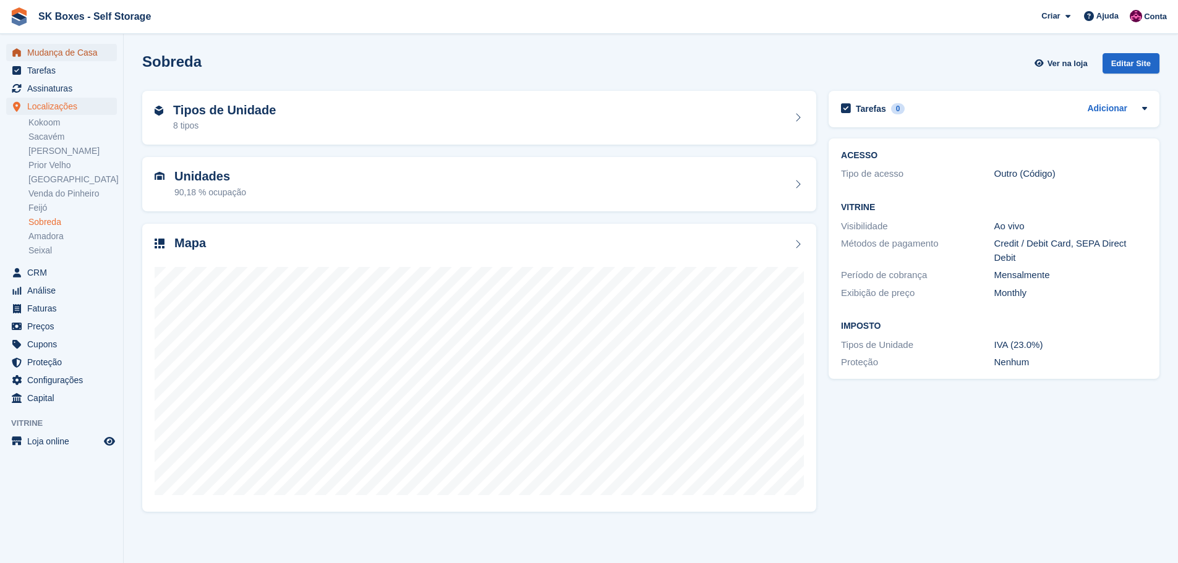
click at [69, 49] on span "Mudança de Casa" at bounding box center [64, 52] width 74 height 17
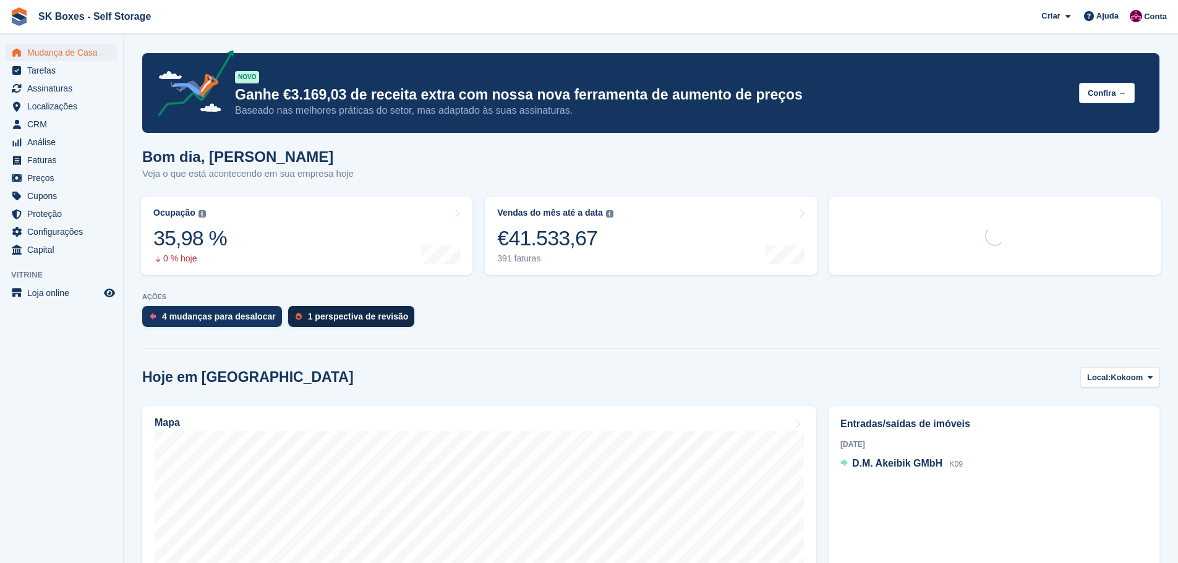
click at [358, 320] on div "1 perspectiva de revisão" at bounding box center [358, 317] width 101 height 10
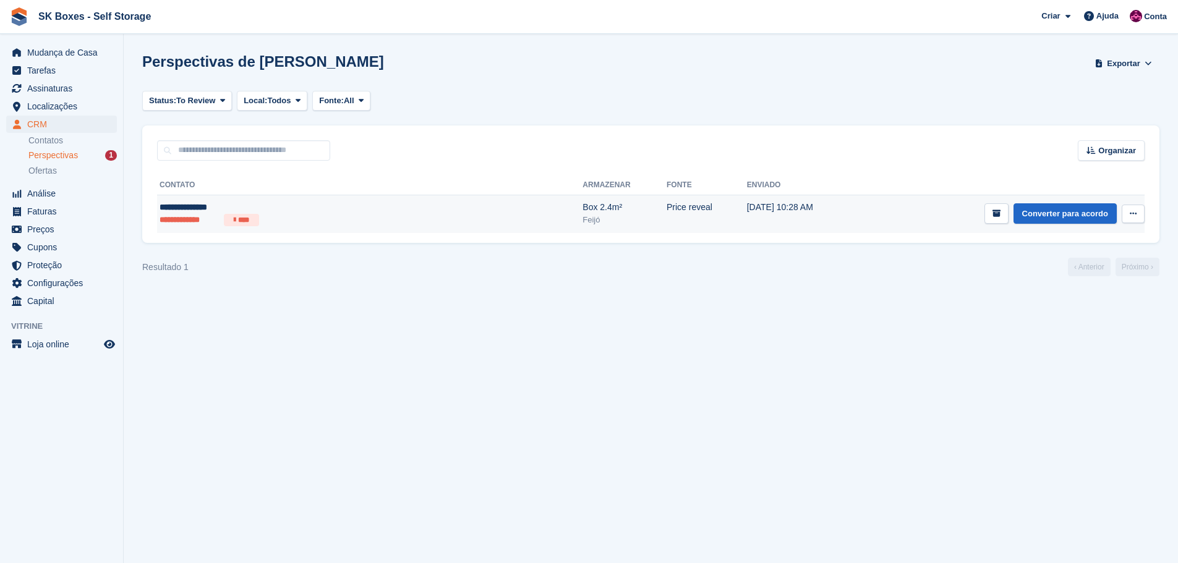
click at [352, 205] on div "**********" at bounding box center [280, 207] width 240 height 13
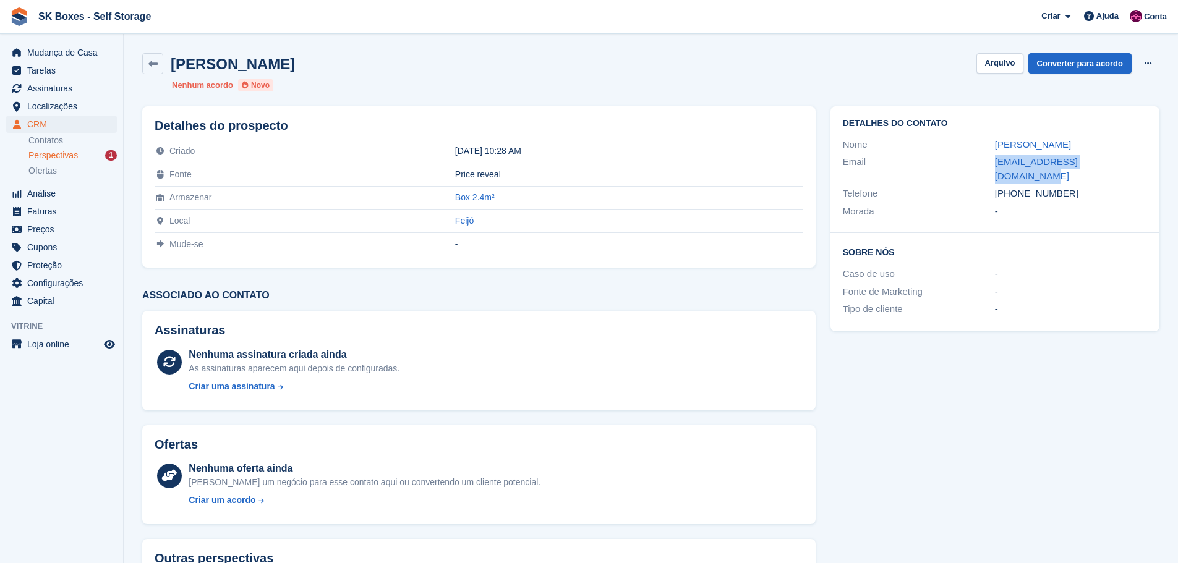
drag, startPoint x: 983, startPoint y: 160, endPoint x: 1142, endPoint y: 168, distance: 159.2
click at [1142, 168] on div "Email henriquearmada@hotmail.com" at bounding box center [995, 169] width 304 height 32
copy div "henriquearmada@hotmail.com"
drag, startPoint x: 1079, startPoint y: 182, endPoint x: 1017, endPoint y: 182, distance: 61.9
click at [1017, 187] on div "+351968180757" at bounding box center [1071, 194] width 152 height 14
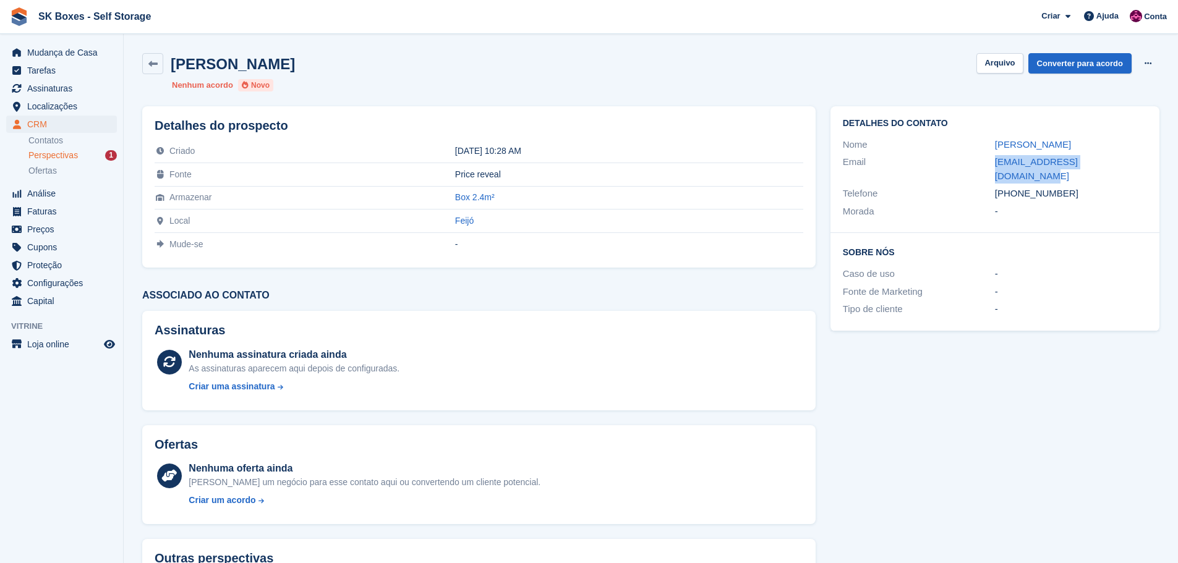
copy div "968180757"
click at [1002, 56] on button "Arquivo" at bounding box center [1000, 63] width 46 height 20
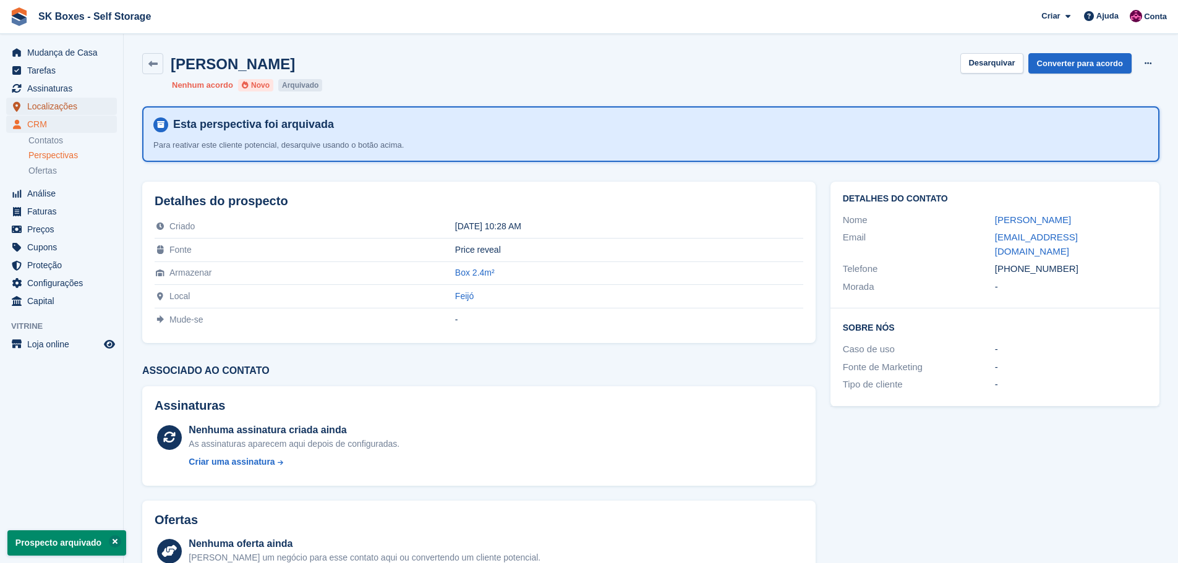
click at [42, 103] on span "Localizações" at bounding box center [64, 106] width 74 height 17
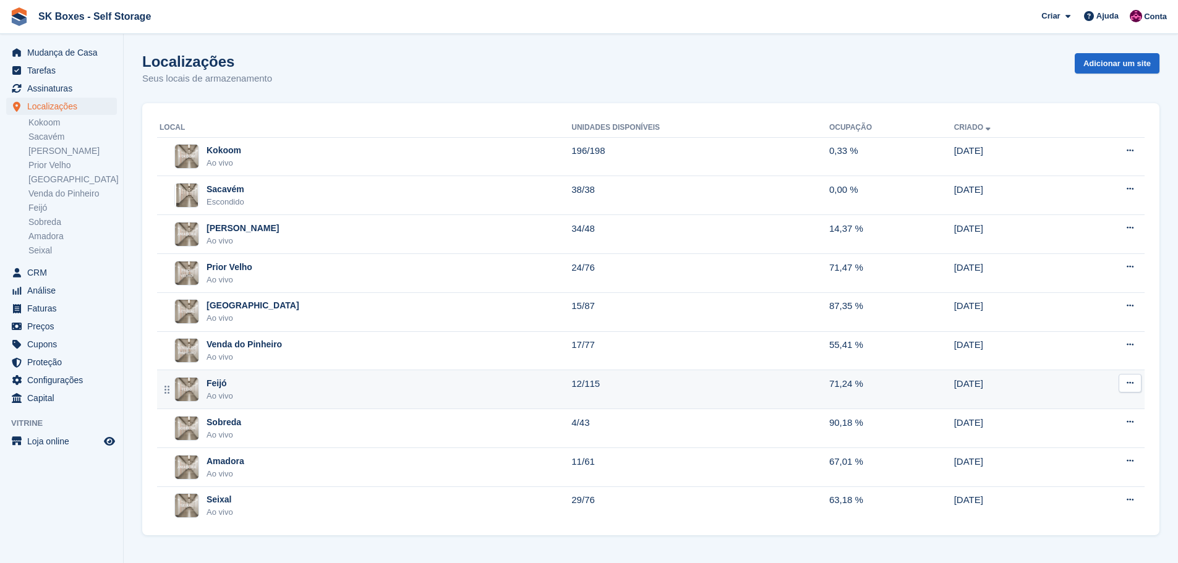
click at [293, 395] on div "Feijó Ao vivo" at bounding box center [366, 389] width 412 height 25
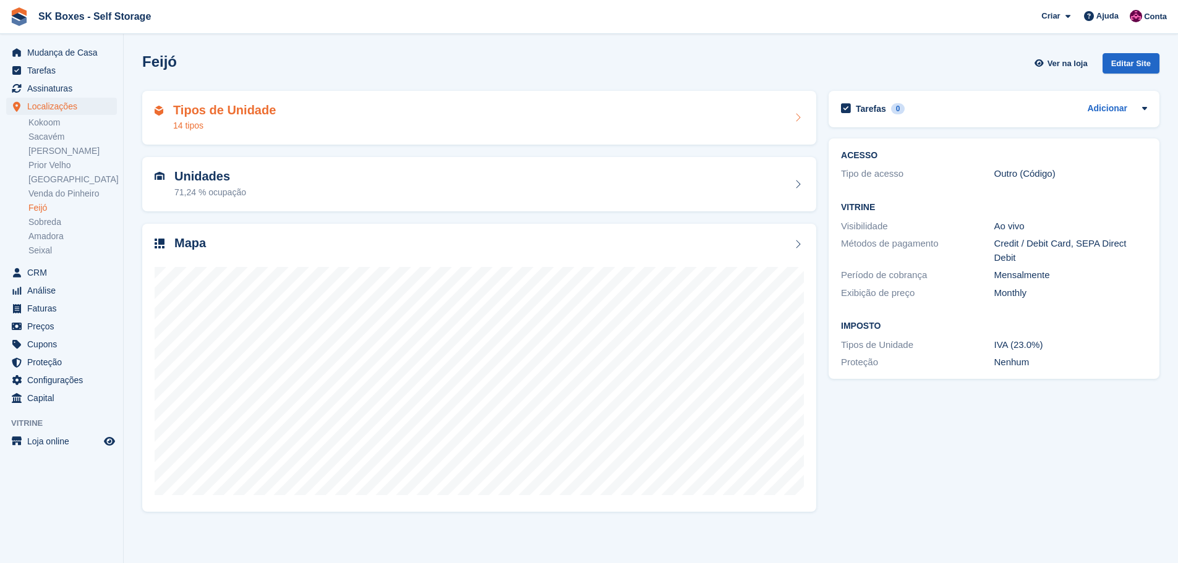
click at [276, 137] on div "Tipos de Unidade 14 tipos" at bounding box center [479, 118] width 674 height 54
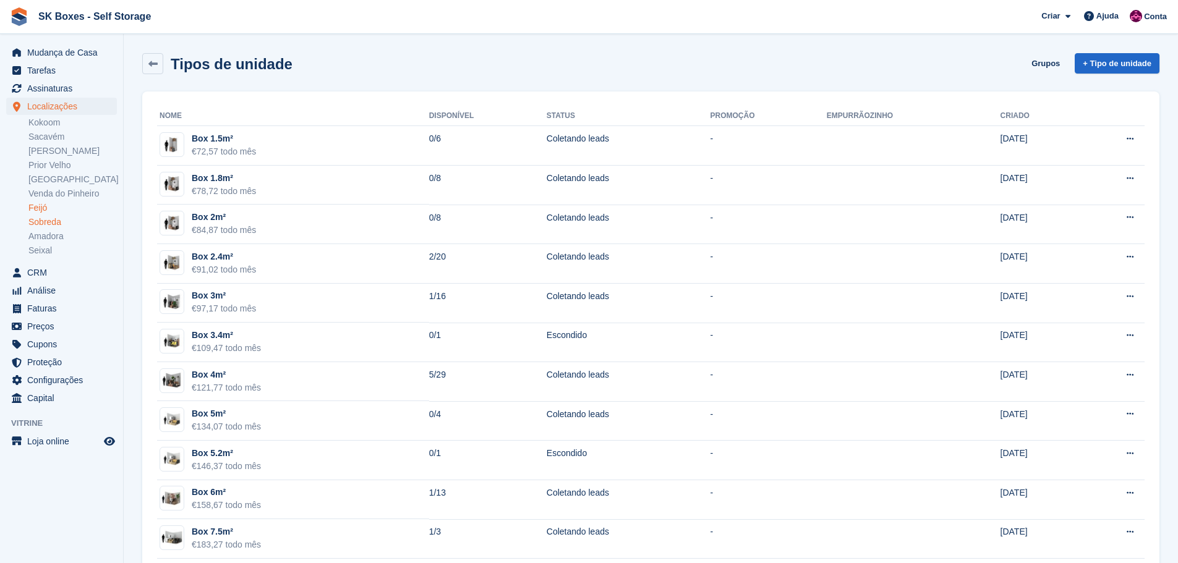
click at [61, 223] on link "Sobreda" at bounding box center [72, 222] width 88 height 12
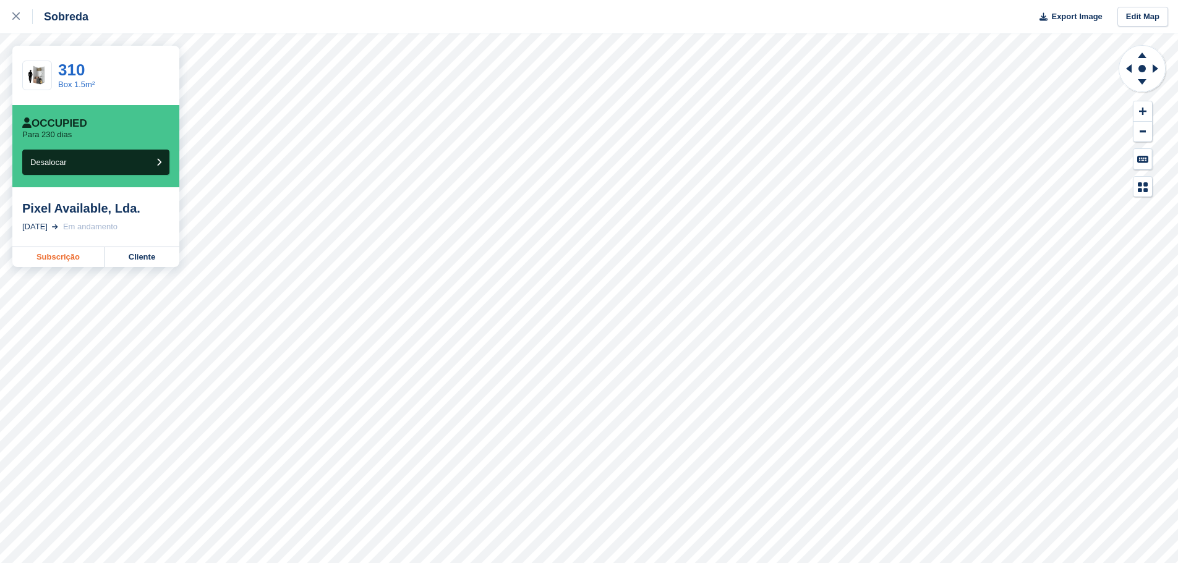
click at [84, 262] on link "Subscrição" at bounding box center [58, 257] width 92 height 20
